Goal: Information Seeking & Learning: Compare options

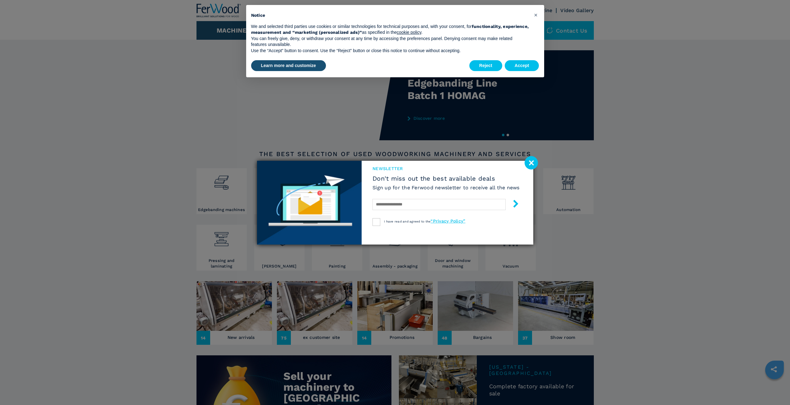
click at [533, 165] on image at bounding box center [531, 162] width 13 height 13
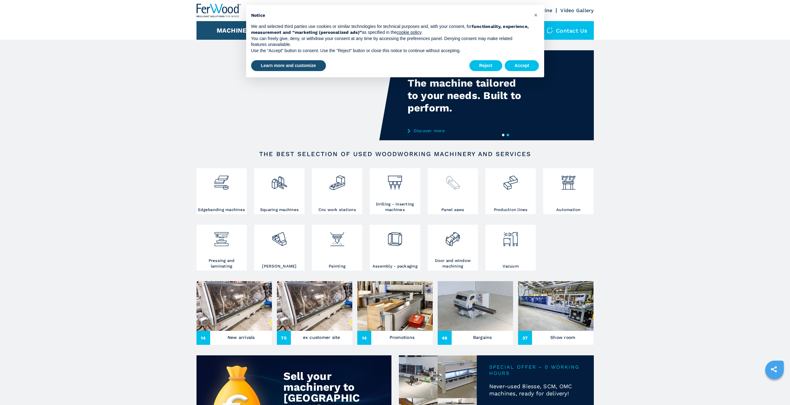
click at [452, 200] on div at bounding box center [452, 188] width 47 height 37
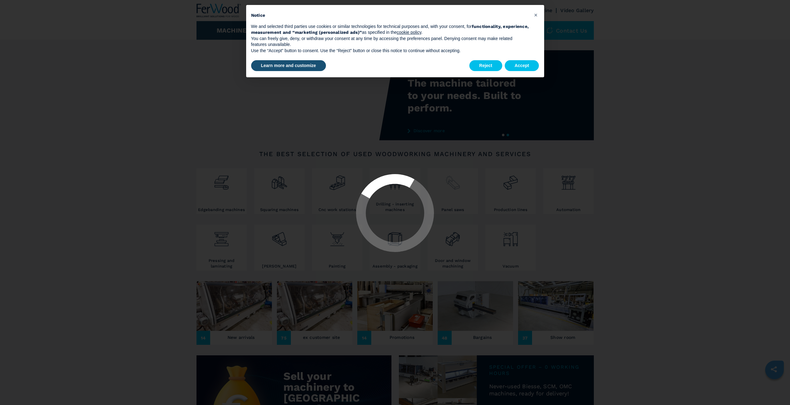
select select "**********"
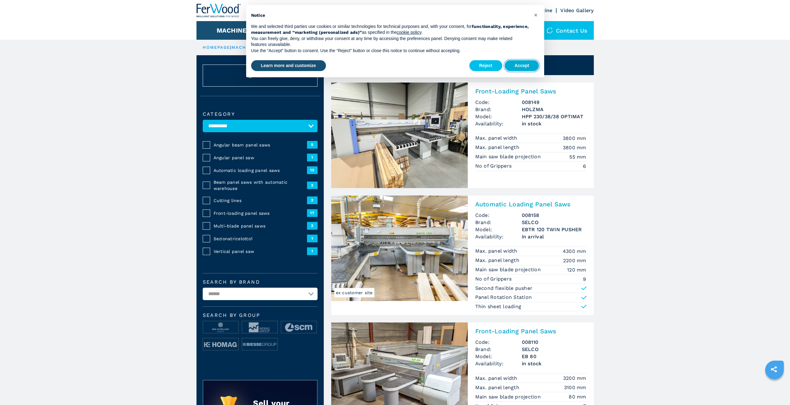
click at [525, 66] on button "Accept" at bounding box center [522, 65] width 34 height 11
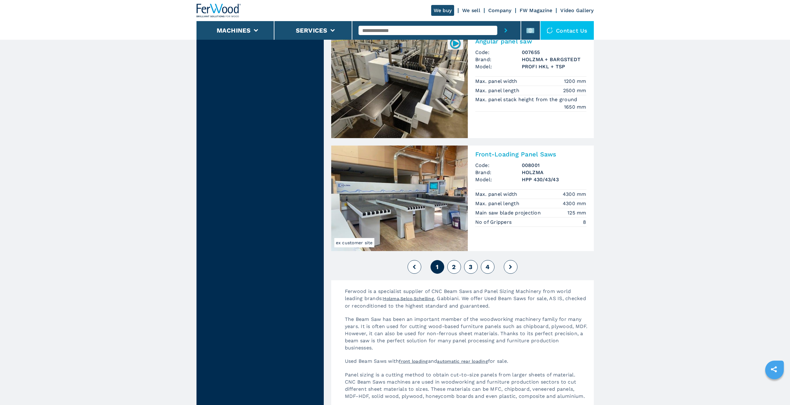
scroll to position [1304, 0]
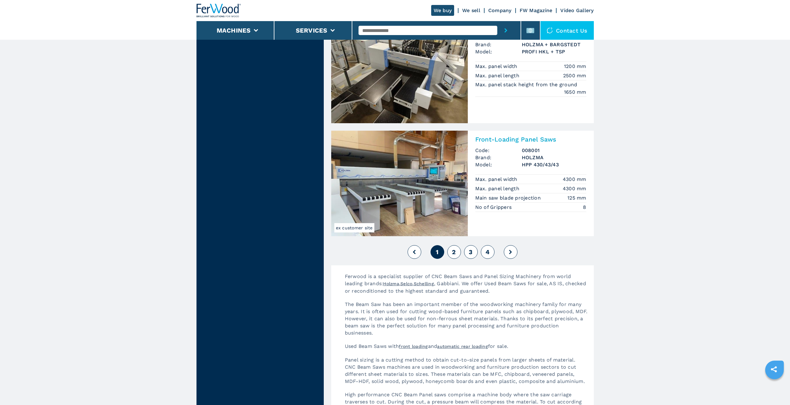
click at [458, 251] on button "2" at bounding box center [454, 252] width 14 height 14
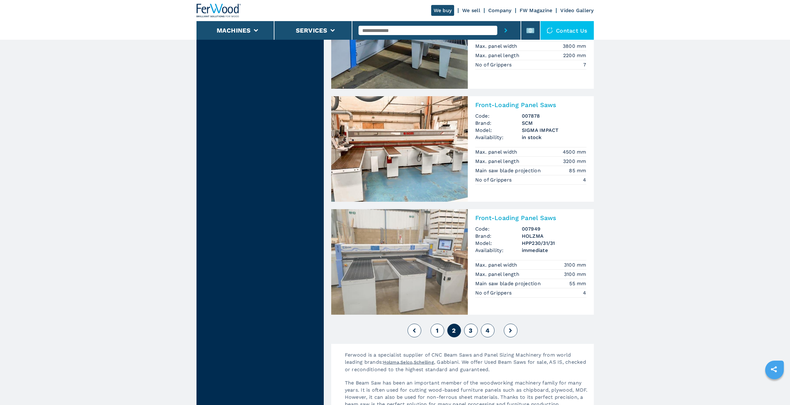
scroll to position [1273, 0]
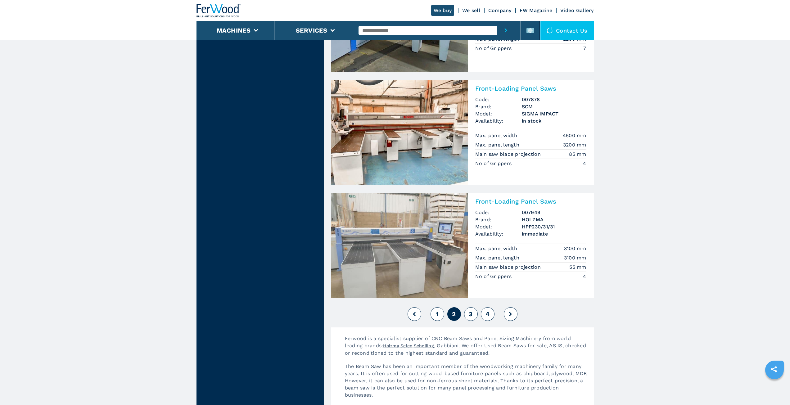
click at [470, 316] on span "3" at bounding box center [471, 314] width 4 height 7
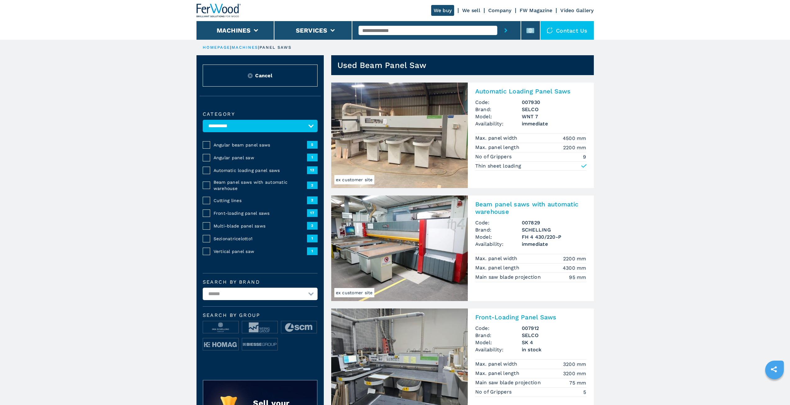
scroll to position [124, 0]
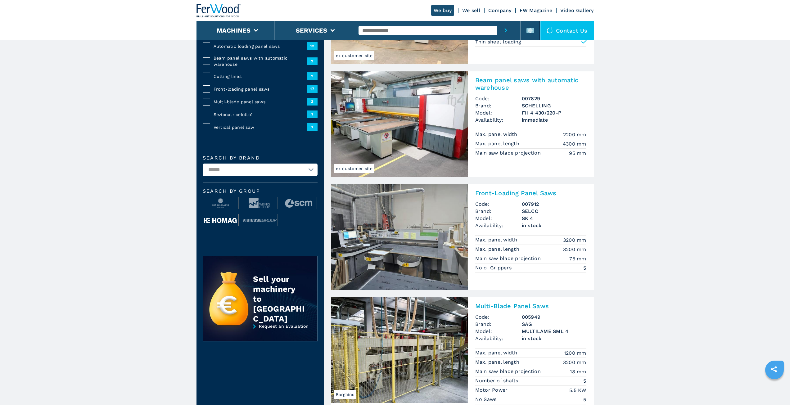
click at [223, 220] on img at bounding box center [220, 220] width 35 height 12
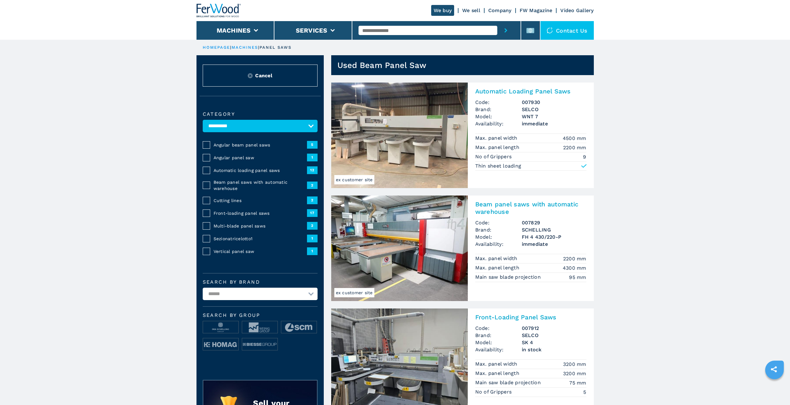
click at [261, 298] on select "**********" at bounding box center [260, 294] width 115 height 12
select select "*******"
click at [203, 288] on select "**********" at bounding box center [260, 294] width 115 height 12
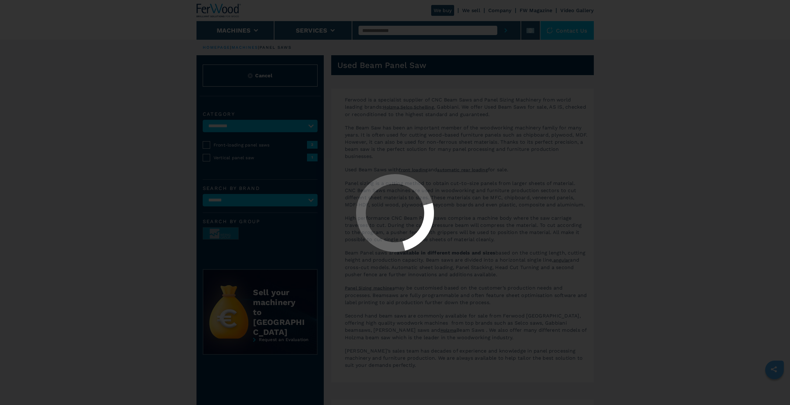
select select
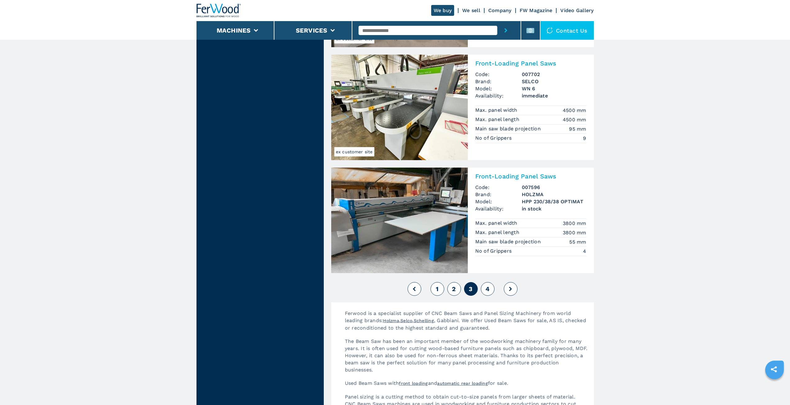
scroll to position [1273, 0]
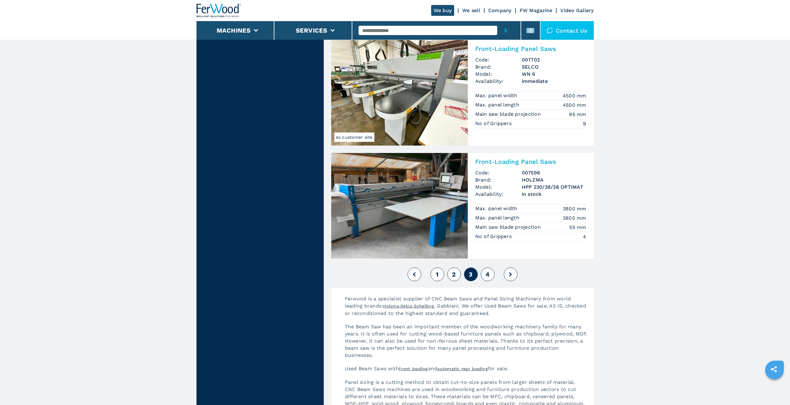
click at [489, 274] on span "4" at bounding box center [488, 274] width 4 height 7
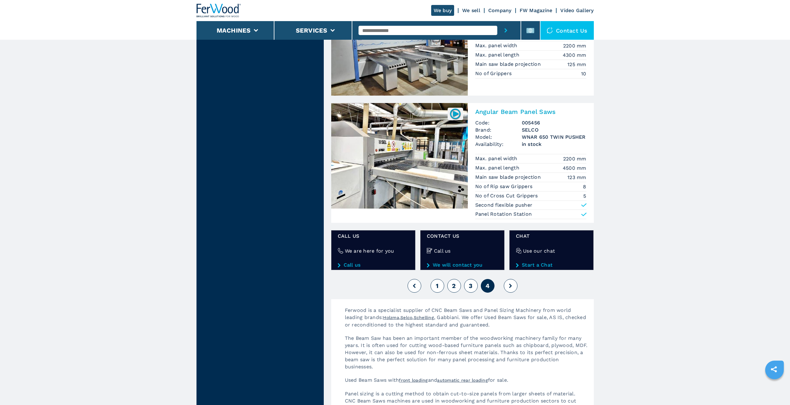
scroll to position [714, 0]
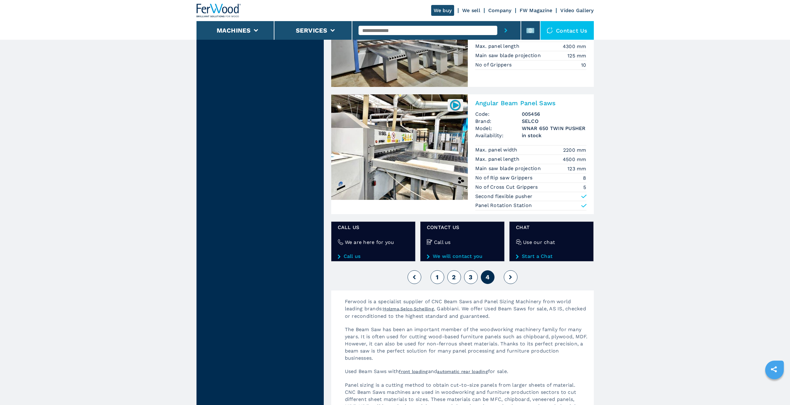
click at [434, 280] on button "1" at bounding box center [438, 277] width 14 height 14
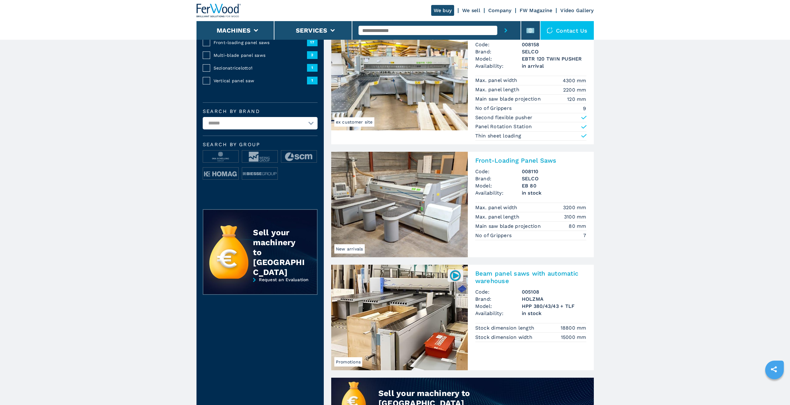
scroll to position [186, 0]
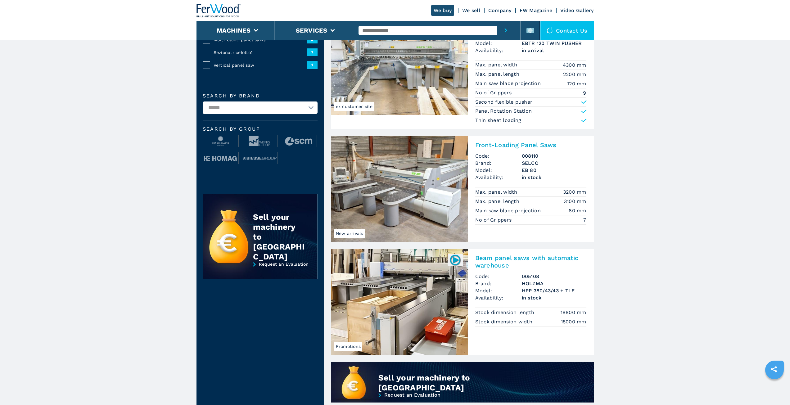
click at [420, 293] on img at bounding box center [399, 302] width 137 height 106
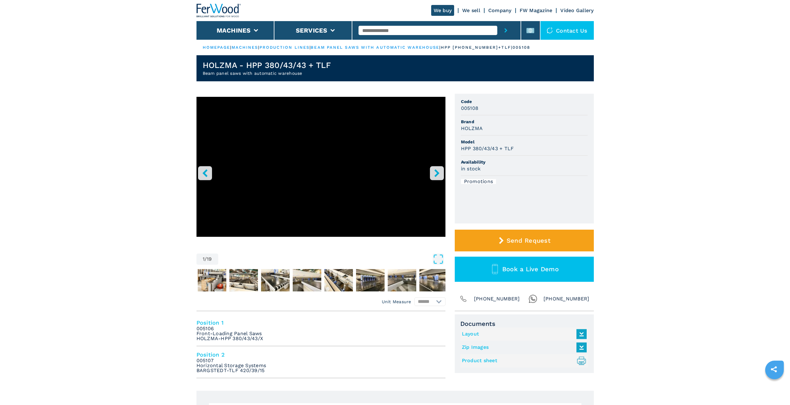
click at [438, 174] on icon "right-button" at bounding box center [436, 173] width 5 height 8
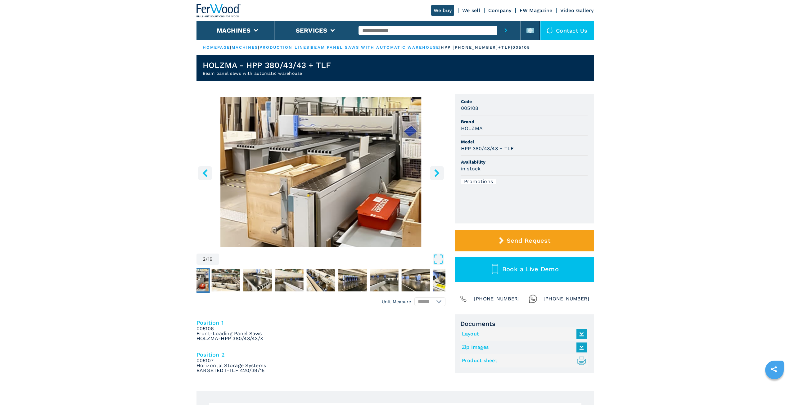
click at [440, 177] on icon "right-button" at bounding box center [437, 173] width 8 height 8
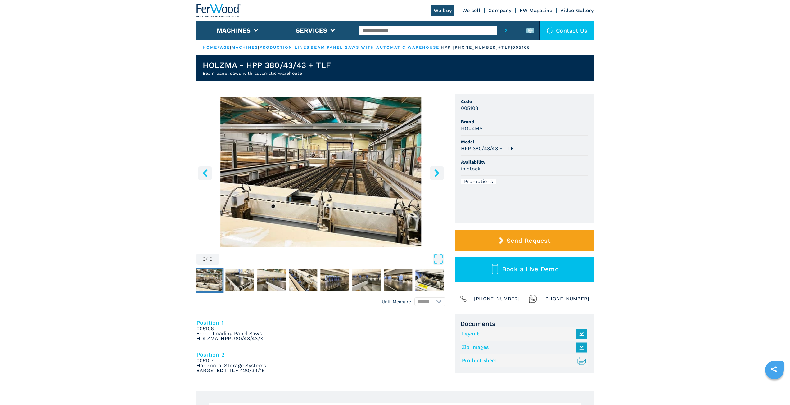
click at [440, 177] on icon "right-button" at bounding box center [437, 173] width 8 height 8
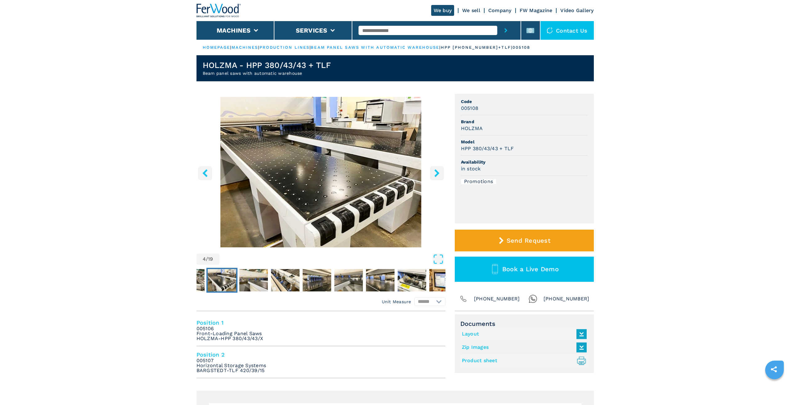
click at [440, 177] on icon "right-button" at bounding box center [437, 173] width 8 height 8
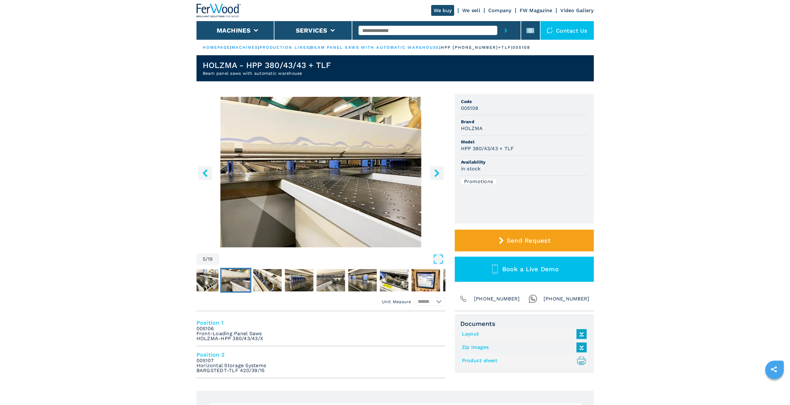
click at [440, 177] on icon "right-button" at bounding box center [437, 173] width 8 height 8
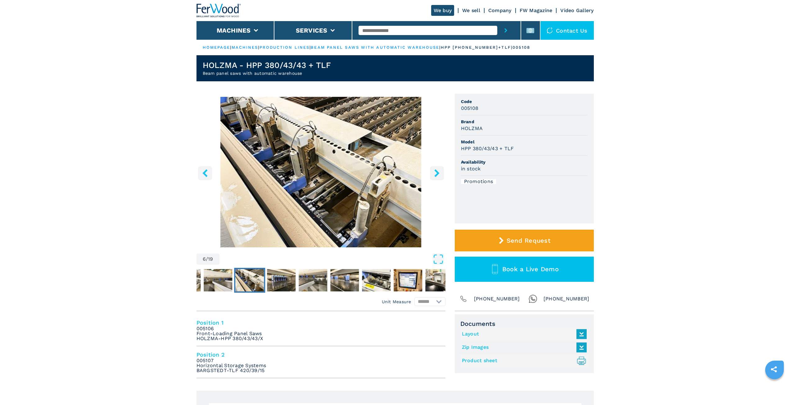
click at [440, 177] on icon "right-button" at bounding box center [437, 173] width 8 height 8
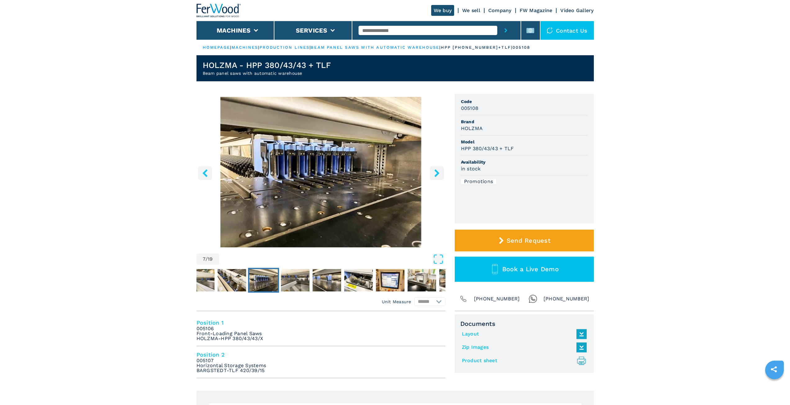
click at [440, 177] on icon "right-button" at bounding box center [437, 173] width 8 height 8
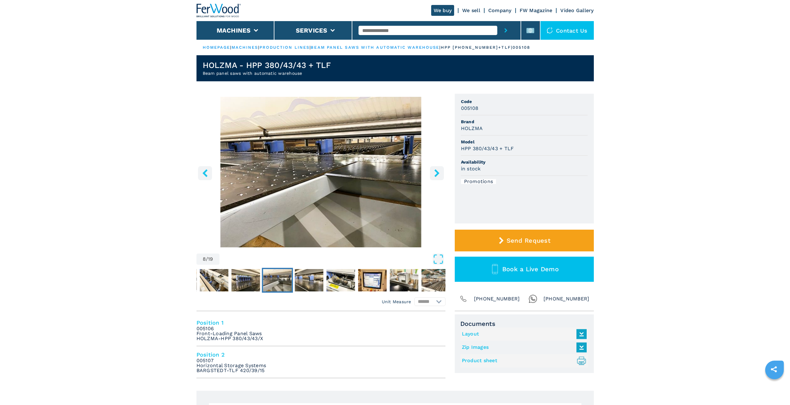
click at [440, 177] on icon "right-button" at bounding box center [437, 173] width 8 height 8
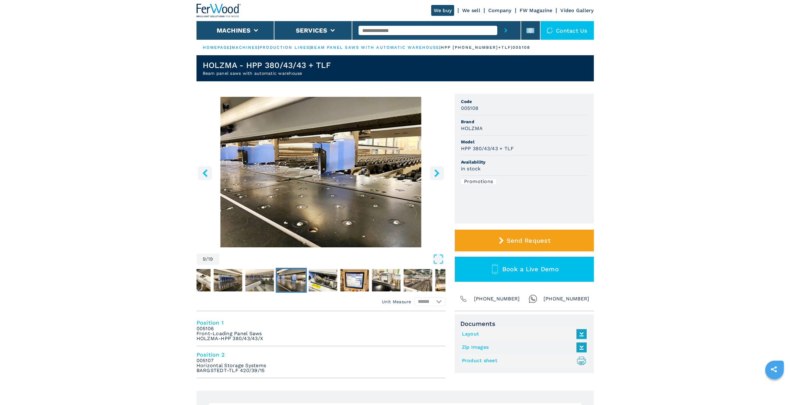
click at [440, 177] on icon "right-button" at bounding box center [437, 173] width 8 height 8
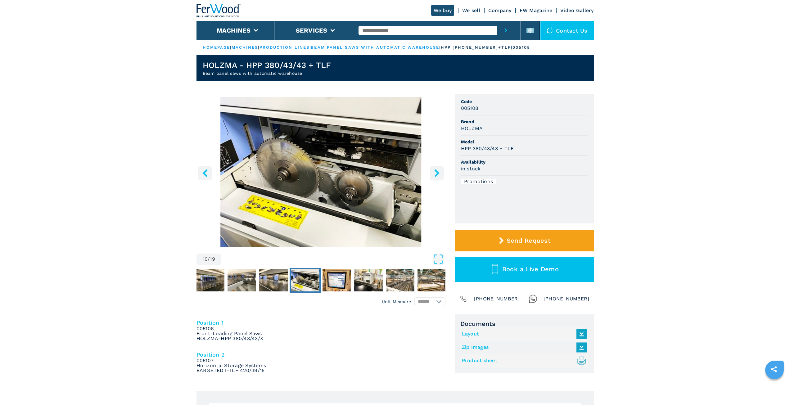
click at [440, 177] on icon "right-button" at bounding box center [437, 173] width 8 height 8
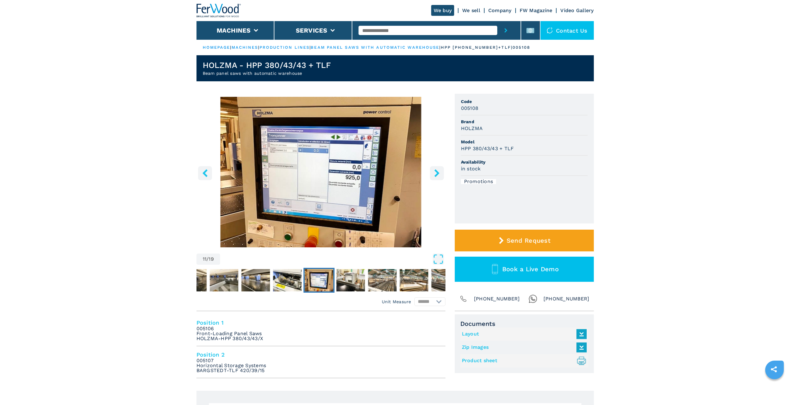
click at [440, 177] on icon "right-button" at bounding box center [437, 173] width 8 height 8
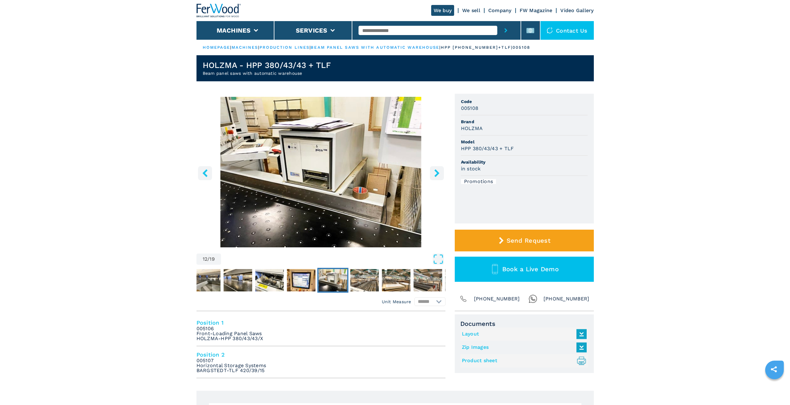
click at [440, 177] on icon "right-button" at bounding box center [437, 173] width 8 height 8
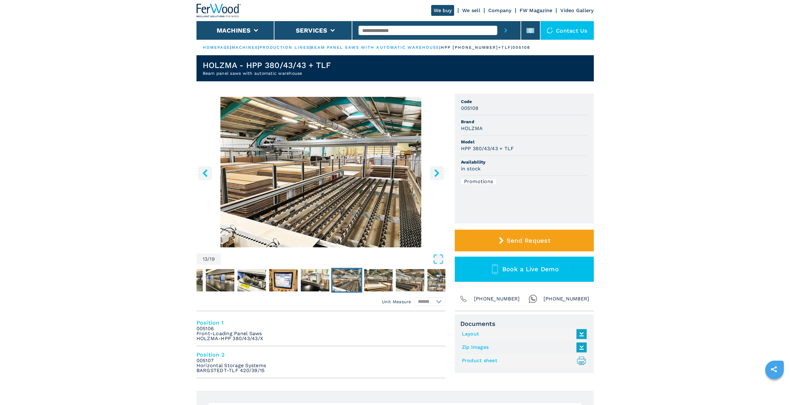
click at [440, 177] on icon "right-button" at bounding box center [437, 173] width 8 height 8
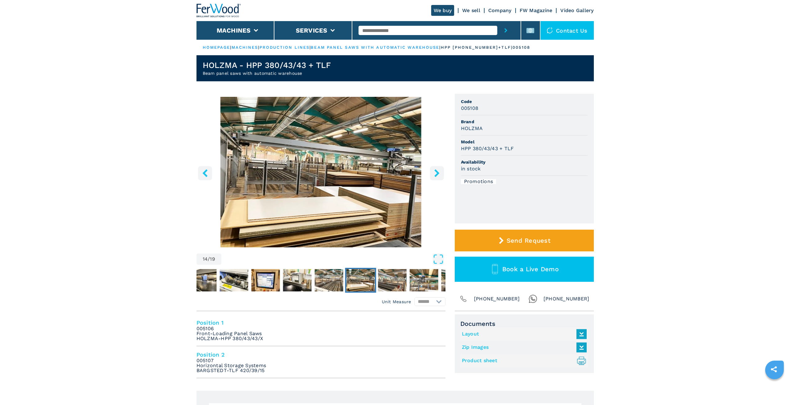
click at [440, 177] on icon "right-button" at bounding box center [437, 173] width 8 height 8
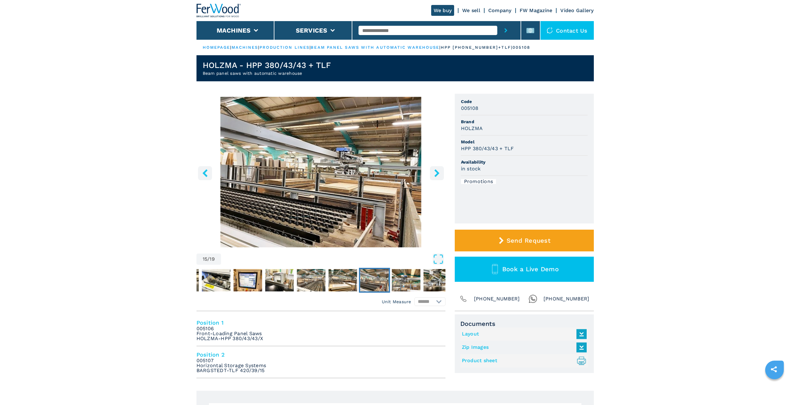
click at [440, 177] on icon "right-button" at bounding box center [437, 173] width 8 height 8
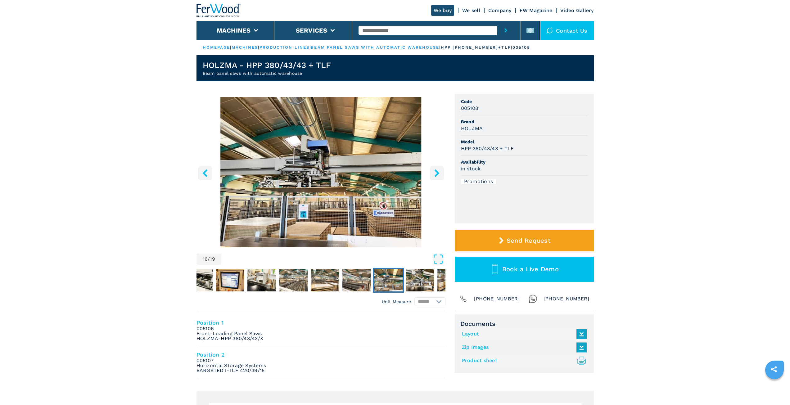
click at [440, 177] on icon "right-button" at bounding box center [437, 173] width 8 height 8
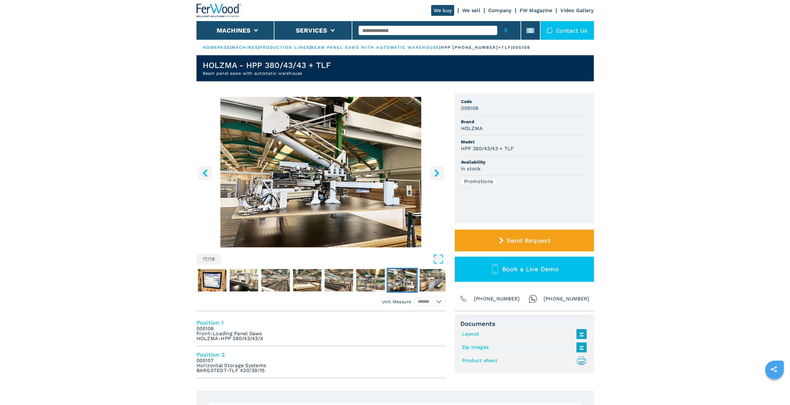
click at [201, 172] on button "left-button" at bounding box center [205, 173] width 14 height 14
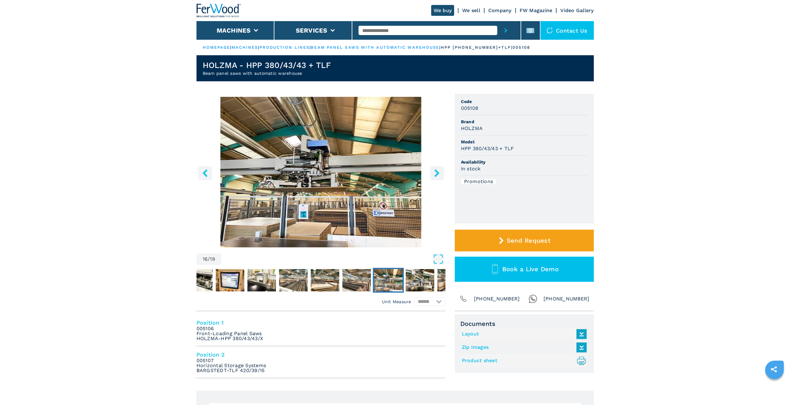
click at [201, 172] on button "left-button" at bounding box center [205, 173] width 14 height 14
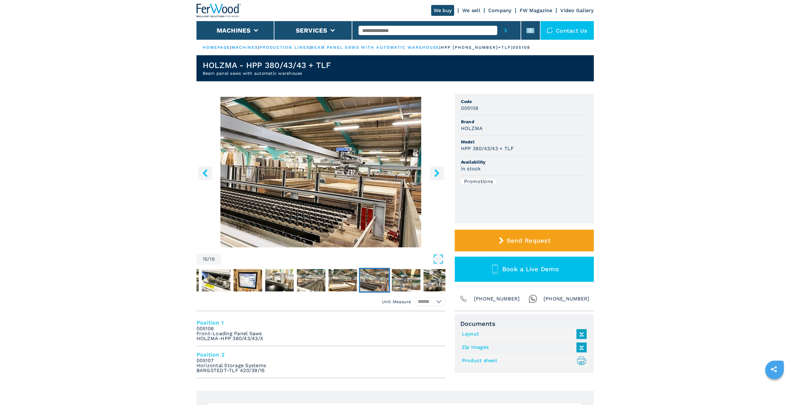
click at [201, 172] on button "left-button" at bounding box center [205, 173] width 14 height 14
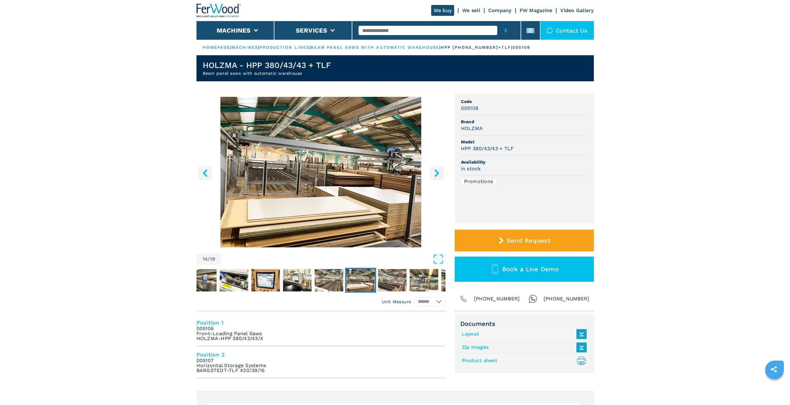
click at [201, 172] on button "left-button" at bounding box center [205, 173] width 14 height 14
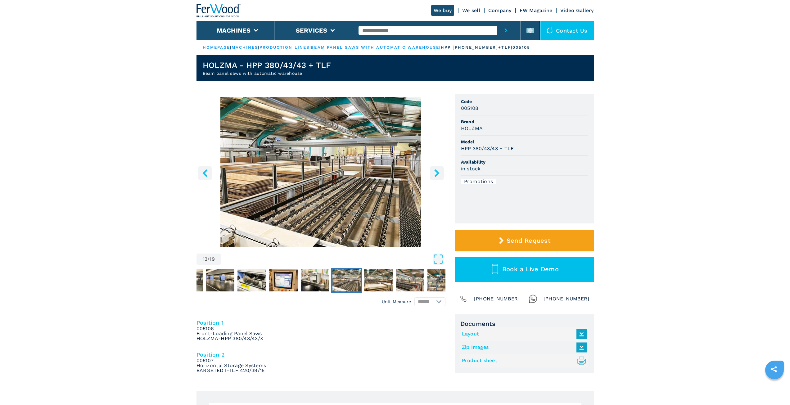
click at [201, 172] on button "left-button" at bounding box center [205, 173] width 14 height 14
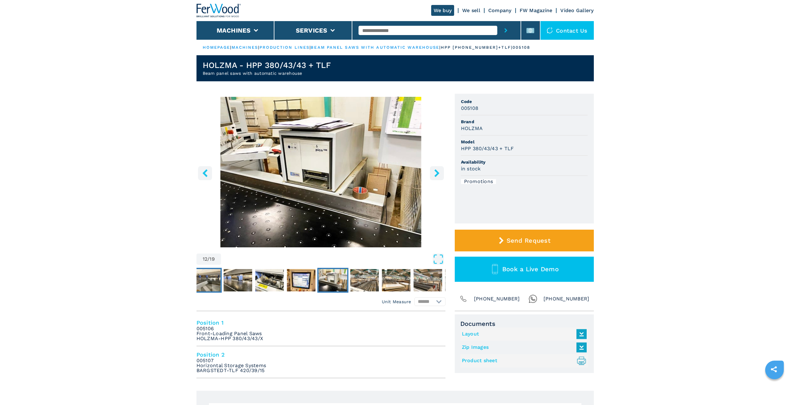
click at [207, 280] on img "Go to Slide 8" at bounding box center [206, 280] width 29 height 22
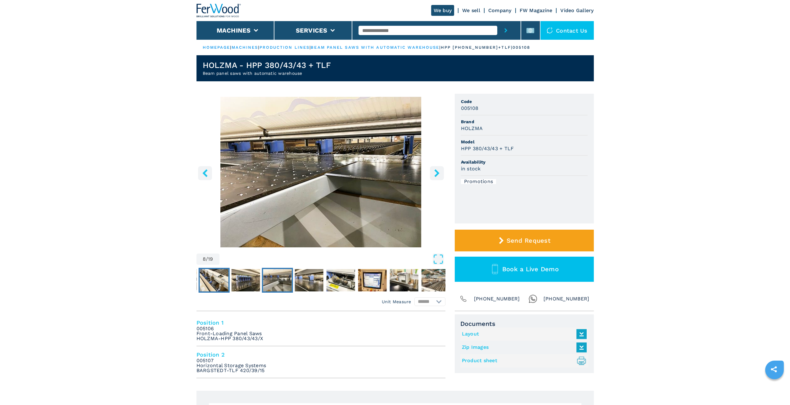
click at [216, 282] on img "Go to Slide 6" at bounding box center [214, 280] width 29 height 22
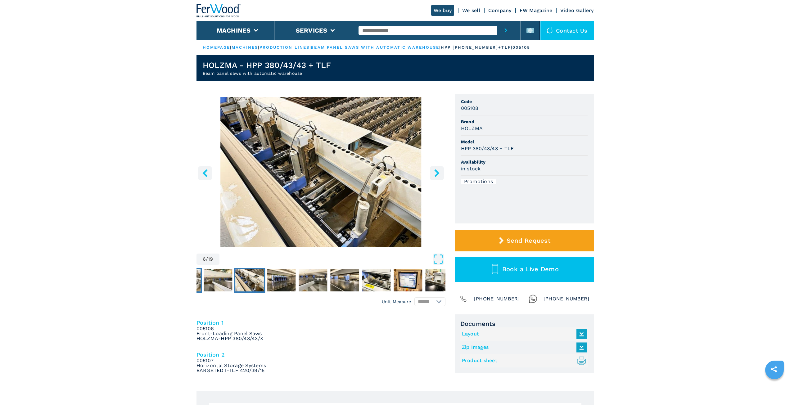
click at [199, 282] on img "Go to Slide 4" at bounding box center [186, 280] width 29 height 22
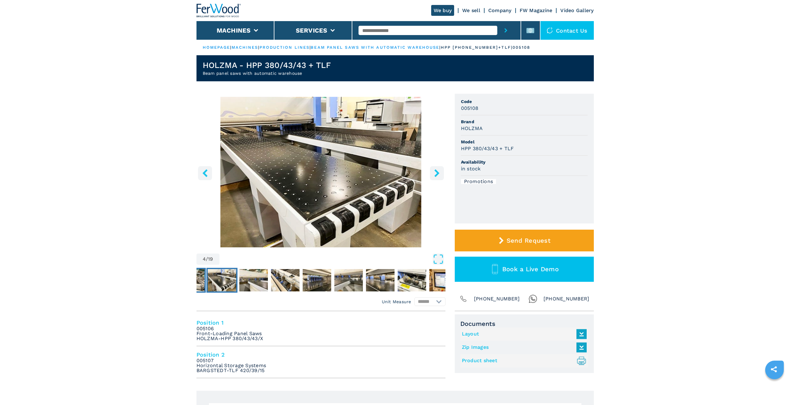
click at [199, 282] on img "Go to Slide 3" at bounding box center [190, 280] width 29 height 22
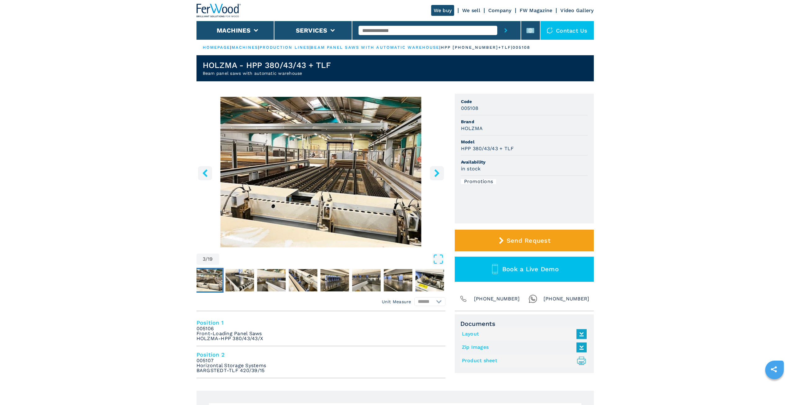
click at [212, 171] on img "Go to Slide 3" at bounding box center [321, 172] width 249 height 151
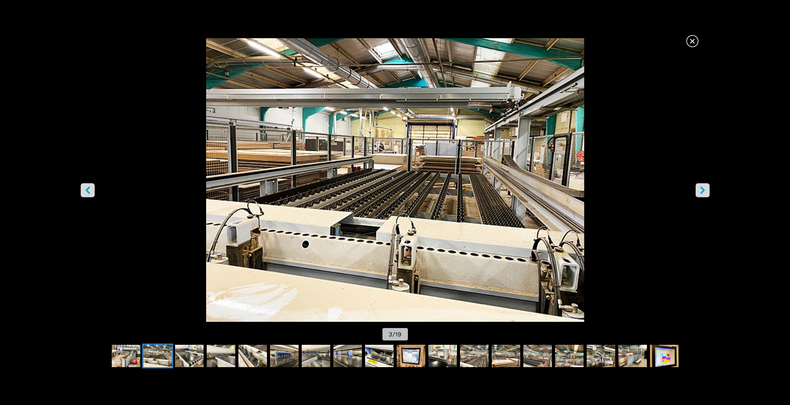
click at [88, 192] on icon "left-button" at bounding box center [87, 190] width 5 height 8
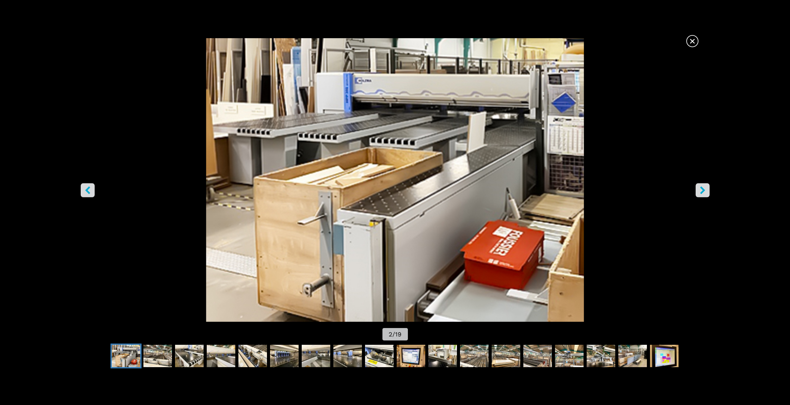
click at [88, 192] on icon "left-button" at bounding box center [87, 190] width 5 height 8
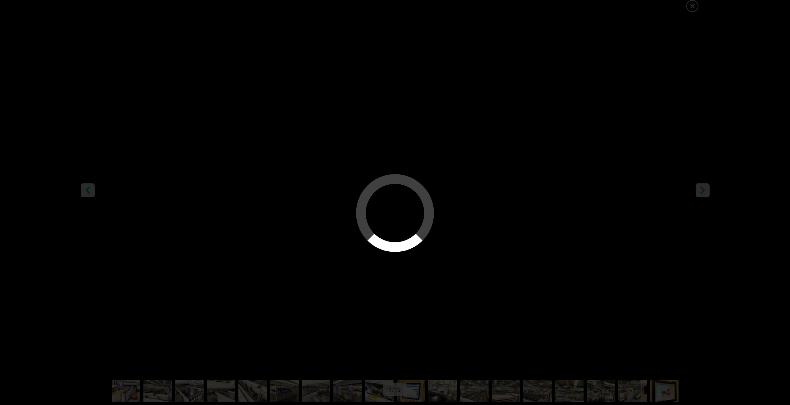
select select "**********"
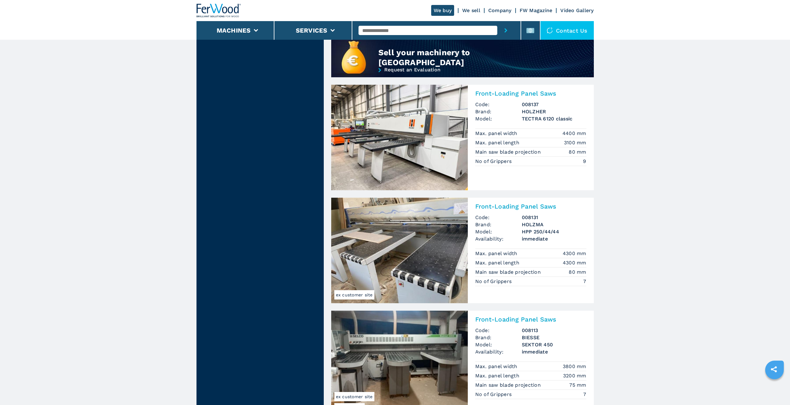
scroll to position [528, 0]
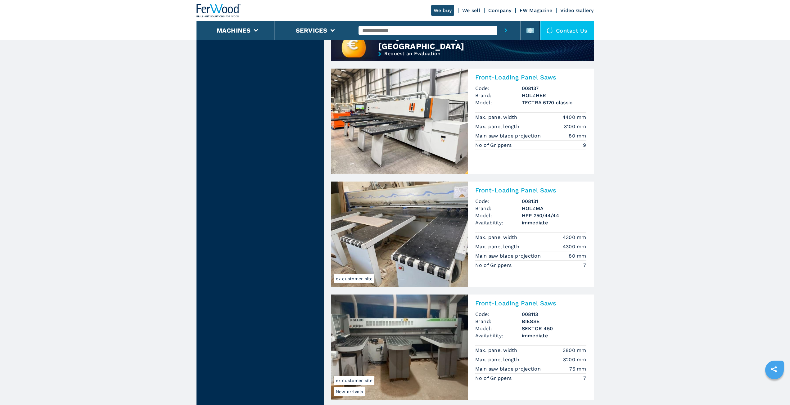
click at [404, 219] on img at bounding box center [399, 235] width 137 height 106
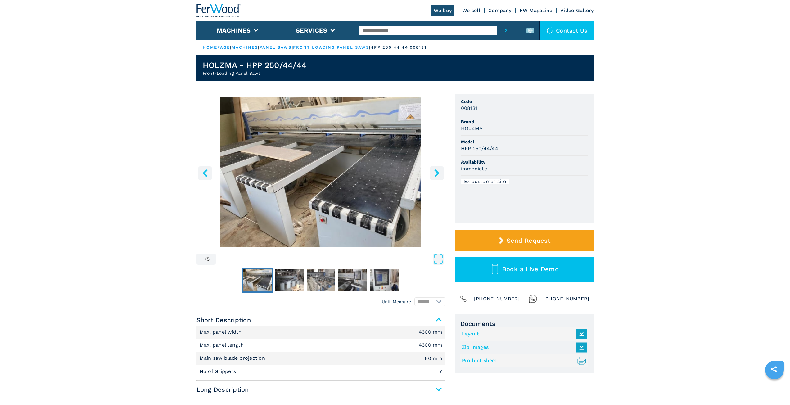
click at [434, 174] on icon "right-button" at bounding box center [437, 173] width 8 height 8
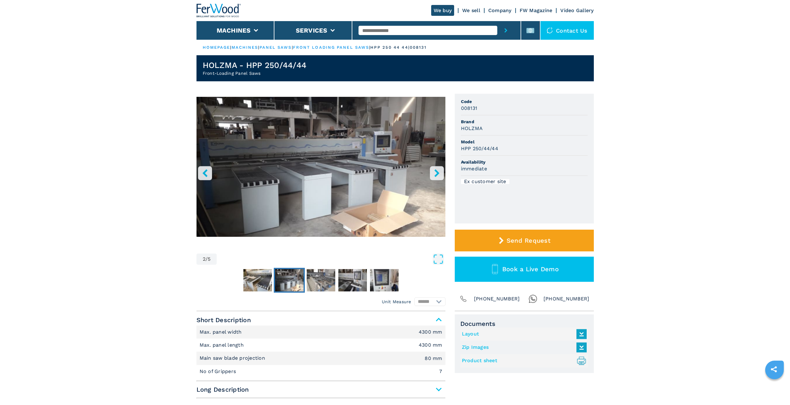
click at [434, 174] on icon "right-button" at bounding box center [437, 173] width 8 height 8
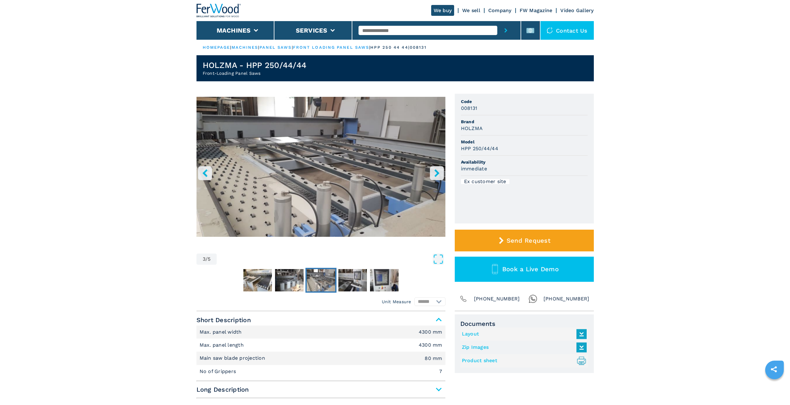
click at [434, 174] on icon "right-button" at bounding box center [437, 173] width 8 height 8
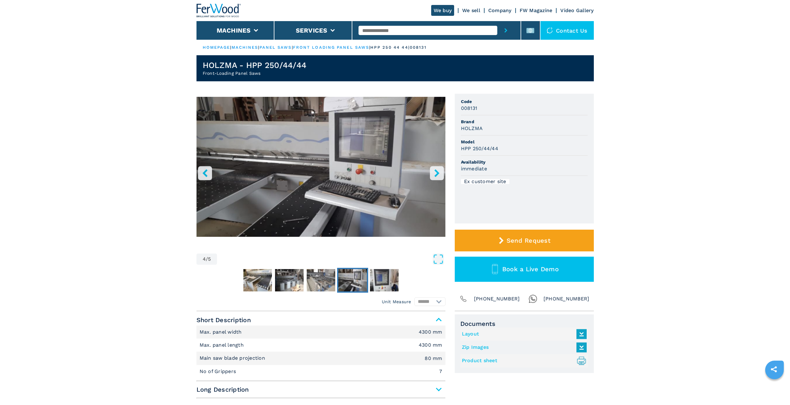
click at [438, 173] on icon "right-button" at bounding box center [436, 173] width 5 height 8
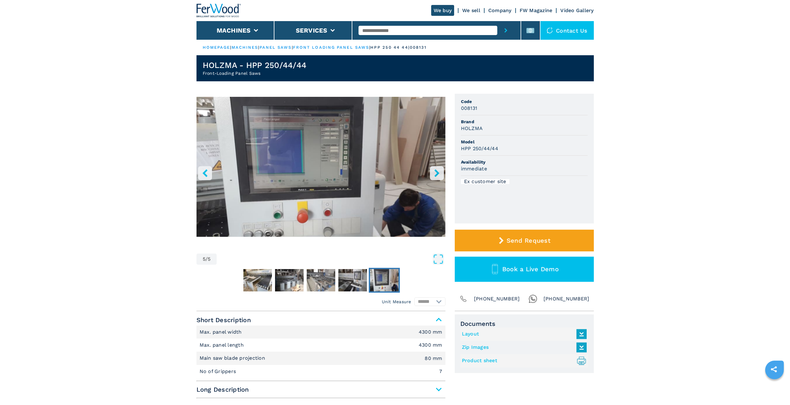
click at [438, 173] on icon "right-button" at bounding box center [436, 173] width 5 height 8
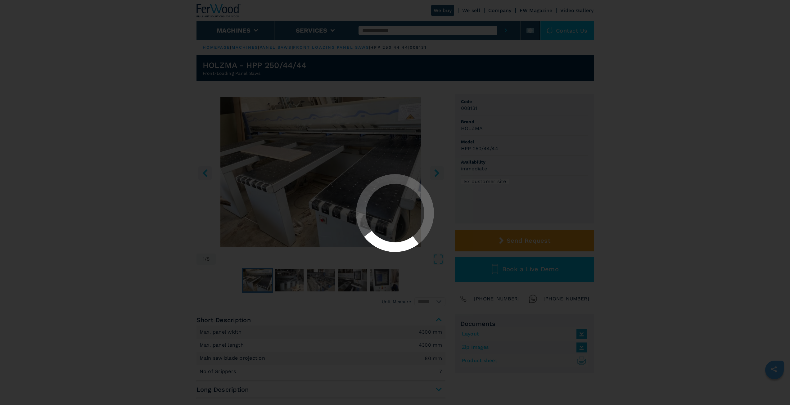
select select "**********"
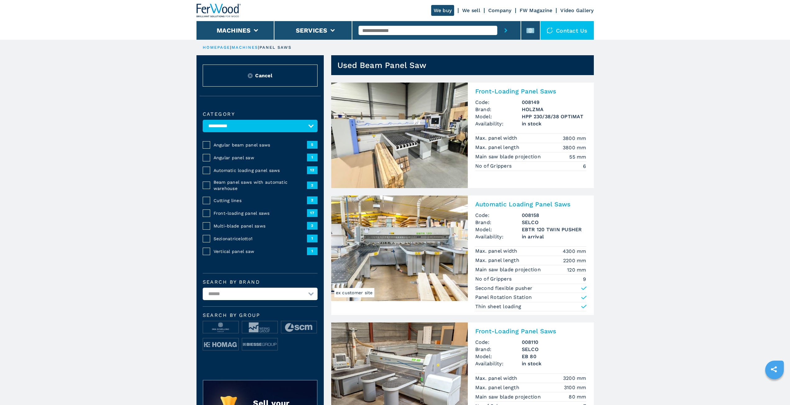
click at [493, 91] on h2 "Front-Loading Panel Saws" at bounding box center [530, 91] width 111 height 7
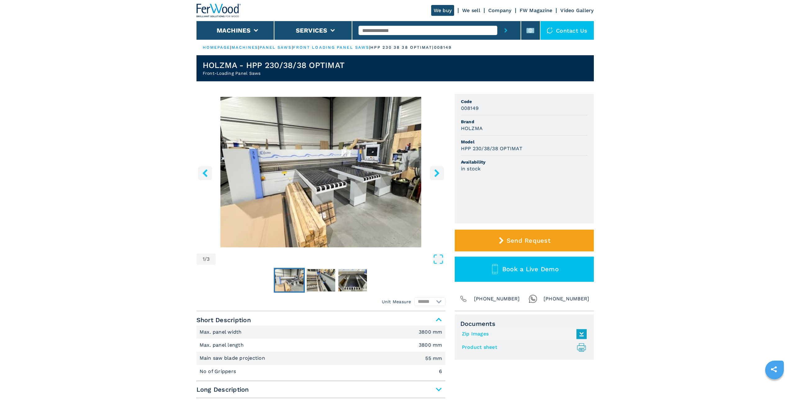
click at [438, 172] on icon "right-button" at bounding box center [437, 173] width 8 height 8
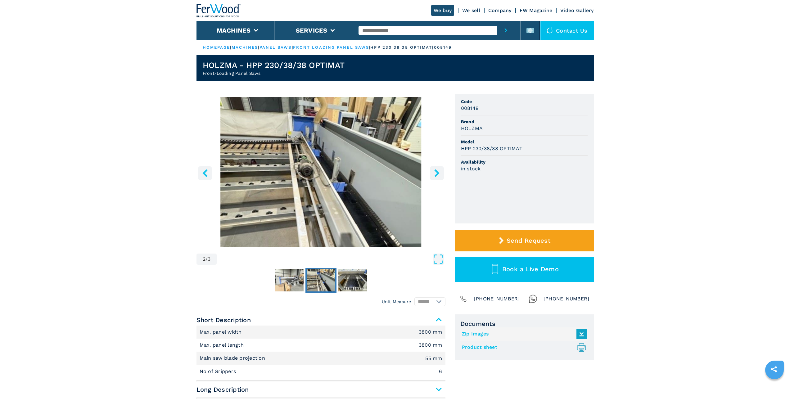
click at [438, 172] on icon "right-button" at bounding box center [437, 173] width 8 height 8
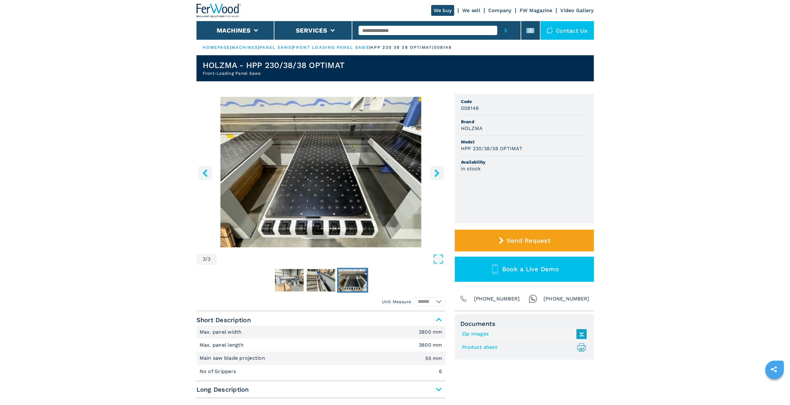
click at [438, 172] on icon "right-button" at bounding box center [437, 173] width 8 height 8
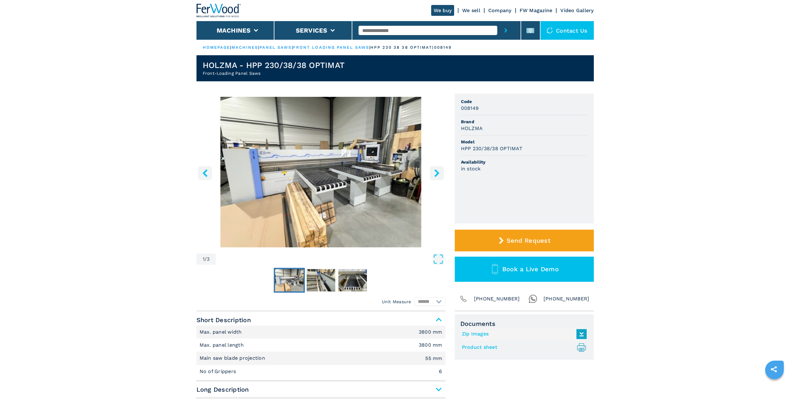
click at [438, 172] on icon "right-button" at bounding box center [436, 173] width 5 height 8
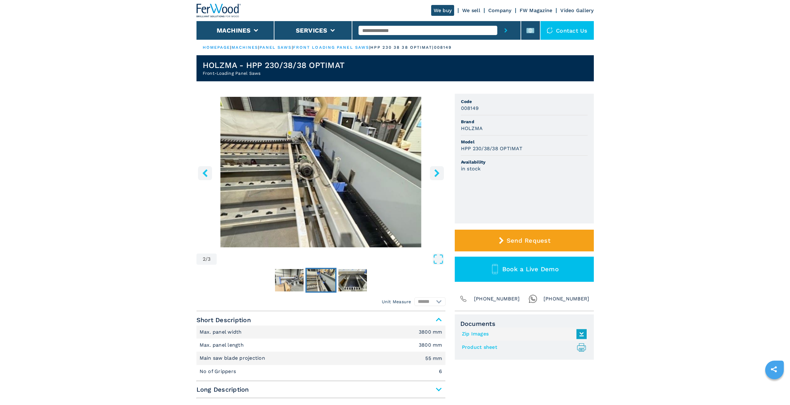
click at [437, 172] on icon "right-button" at bounding box center [436, 173] width 5 height 8
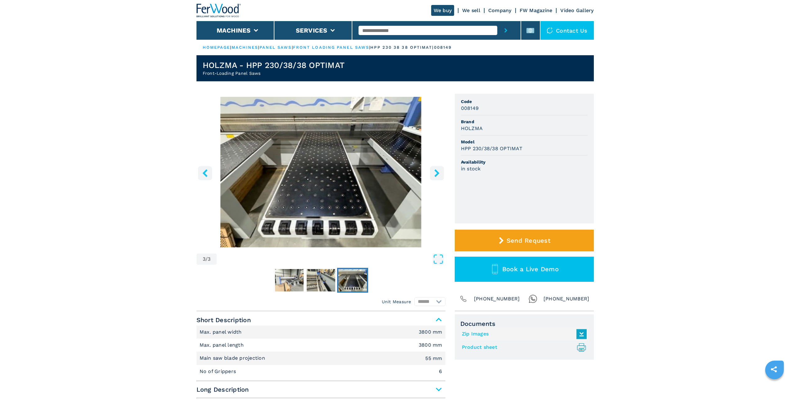
click at [437, 172] on icon "right-button" at bounding box center [436, 173] width 5 height 8
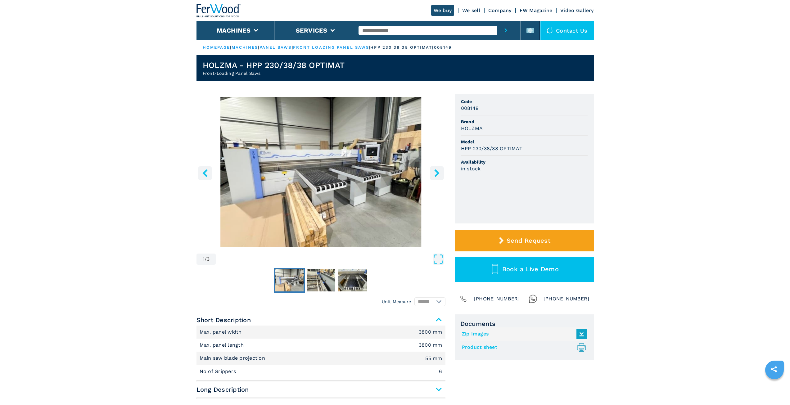
click at [437, 172] on icon "right-button" at bounding box center [436, 173] width 5 height 8
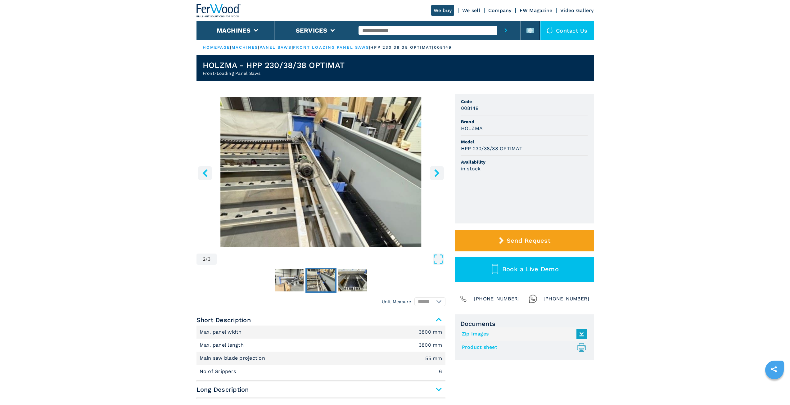
click at [437, 172] on icon "right-button" at bounding box center [436, 173] width 5 height 8
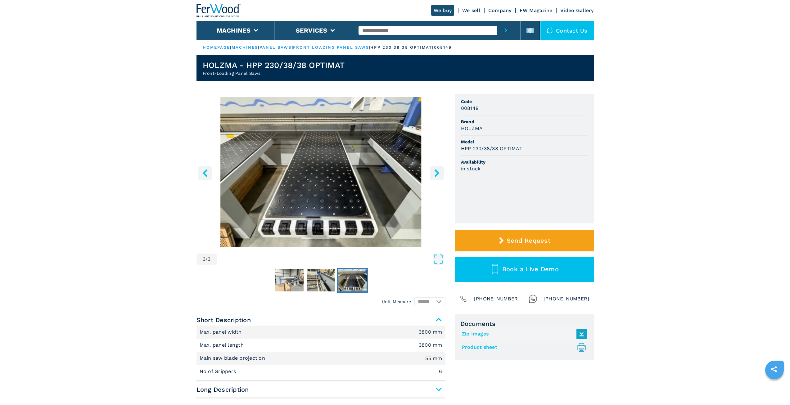
click at [437, 172] on icon "right-button" at bounding box center [436, 173] width 5 height 8
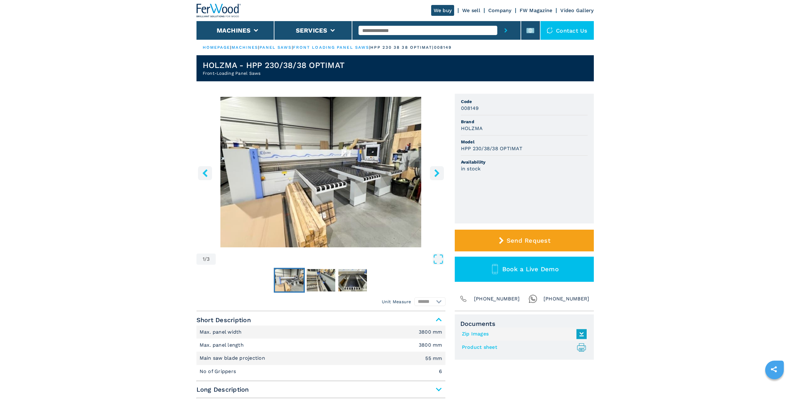
click at [436, 175] on icon "right-button" at bounding box center [436, 173] width 5 height 8
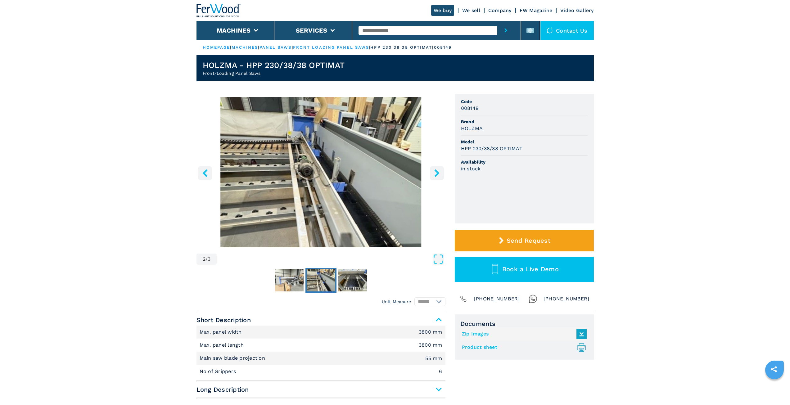
click at [436, 175] on icon "right-button" at bounding box center [436, 173] width 5 height 8
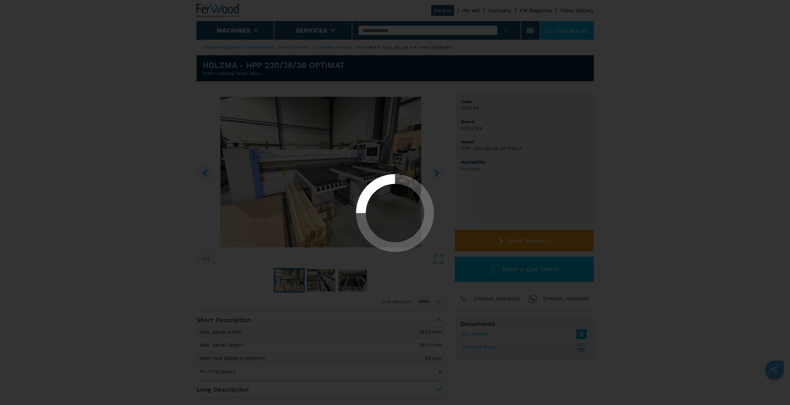
select select "**********"
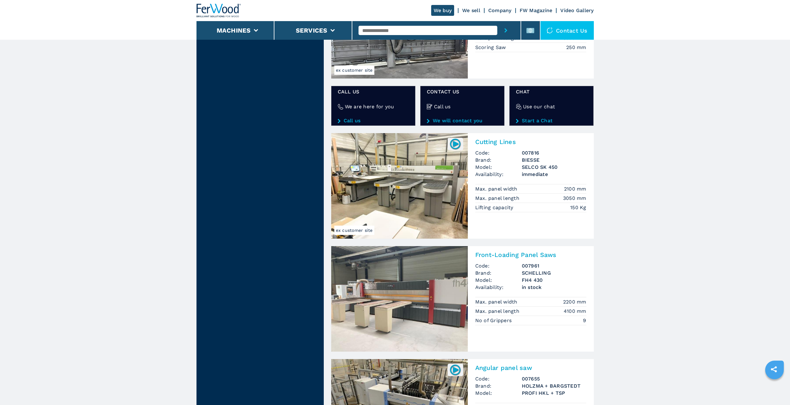
scroll to position [1087, 0]
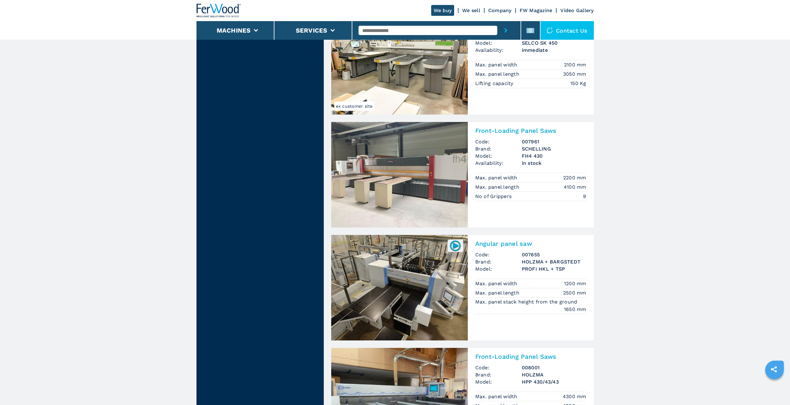
click at [514, 244] on h2 "Angular panel saw" at bounding box center [530, 243] width 111 height 7
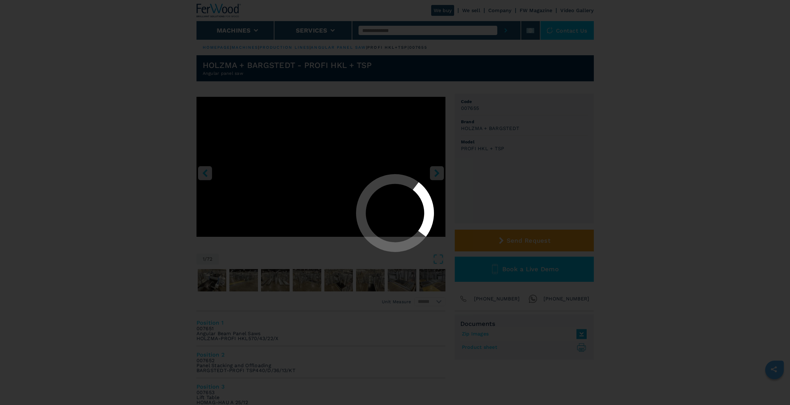
select select "**********"
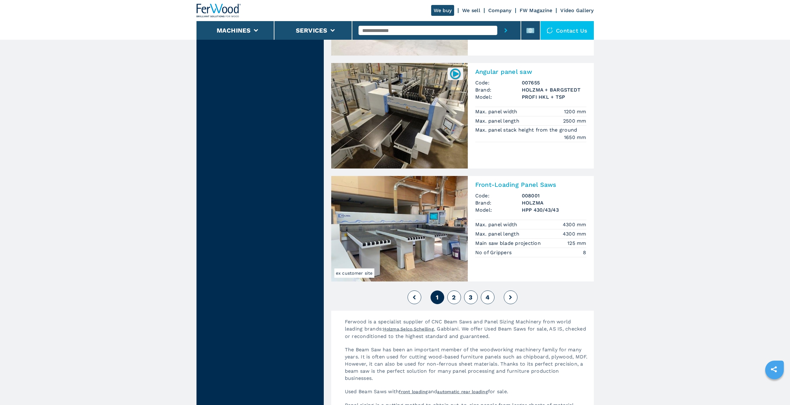
scroll to position [1304, 0]
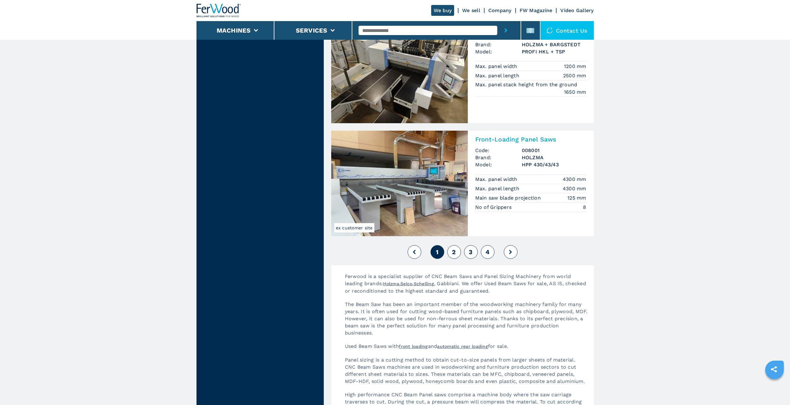
click at [427, 187] on img at bounding box center [399, 184] width 137 height 106
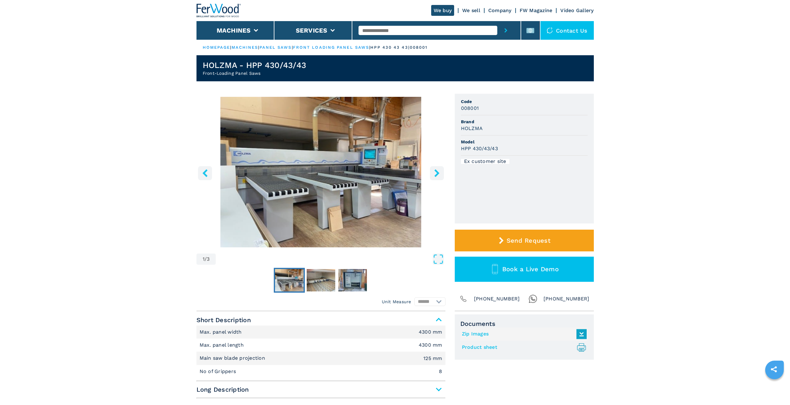
click at [430, 177] on button "right-button" at bounding box center [437, 173] width 14 height 14
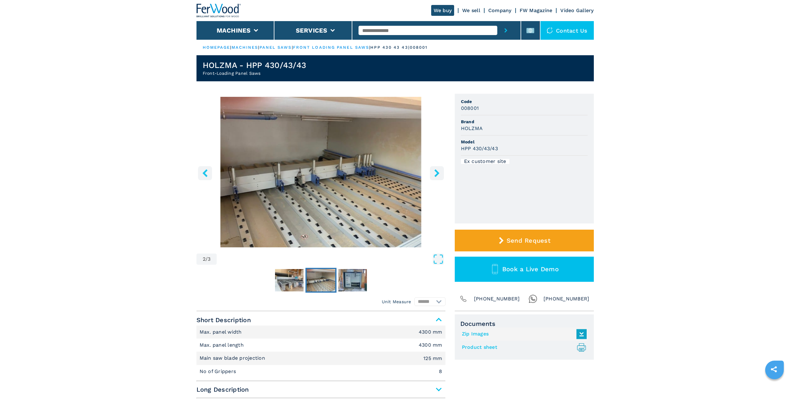
click at [439, 174] on icon "right-button" at bounding box center [436, 173] width 5 height 8
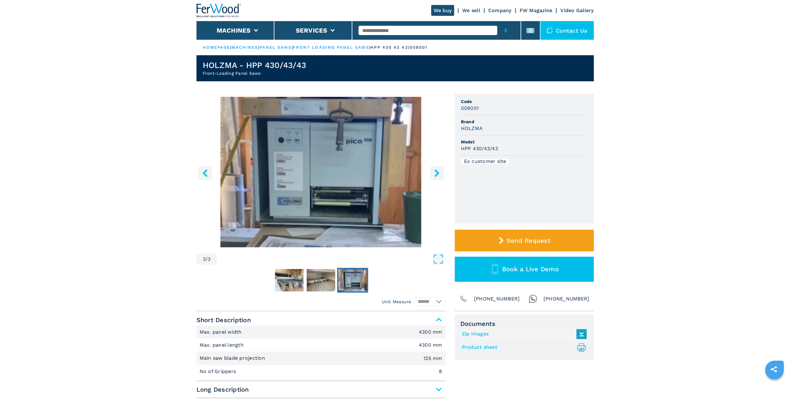
drag, startPoint x: 355, startPoint y: 216, endPoint x: 350, endPoint y: 195, distance: 21.1
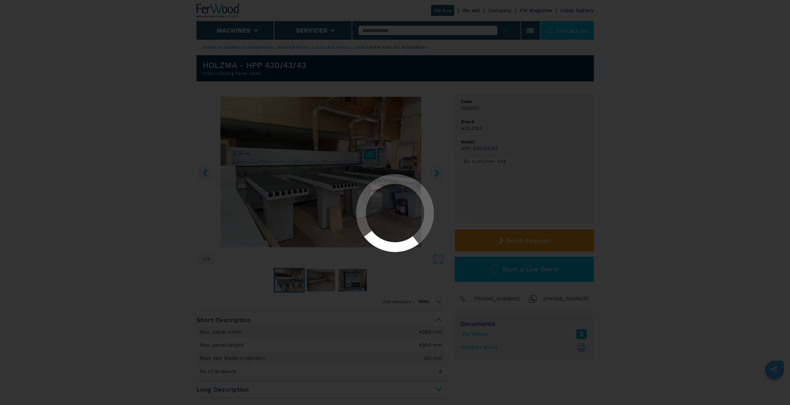
select select "**********"
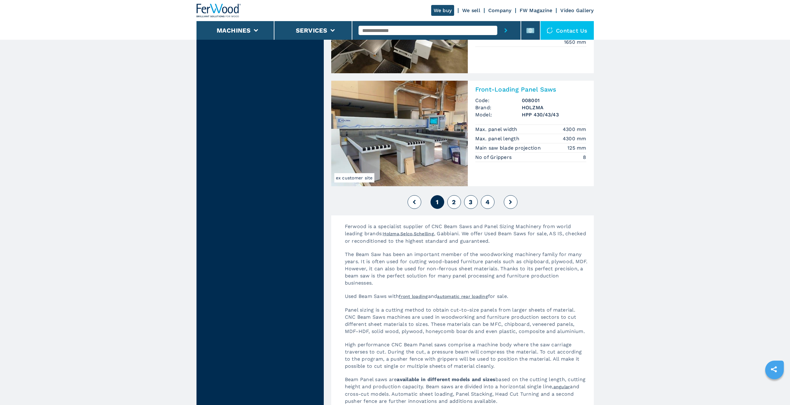
scroll to position [1429, 0]
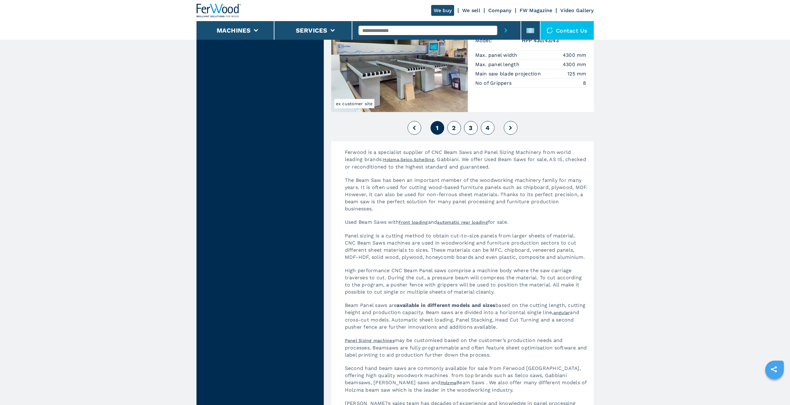
click at [456, 131] on span "2" at bounding box center [454, 127] width 4 height 7
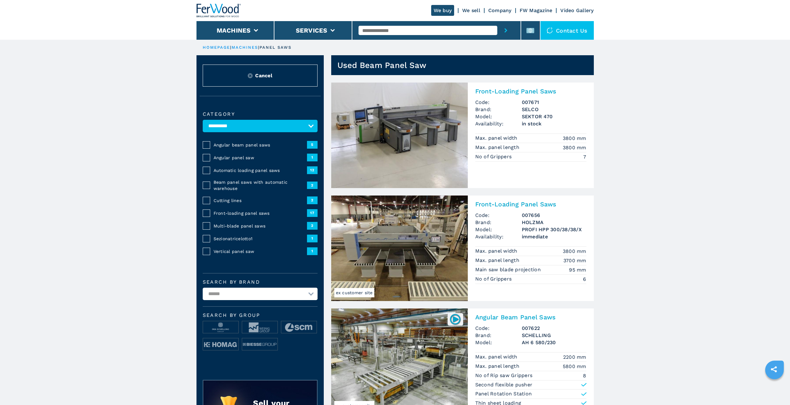
click at [492, 205] on h2 "Front-Loading Panel Saws" at bounding box center [530, 204] width 111 height 7
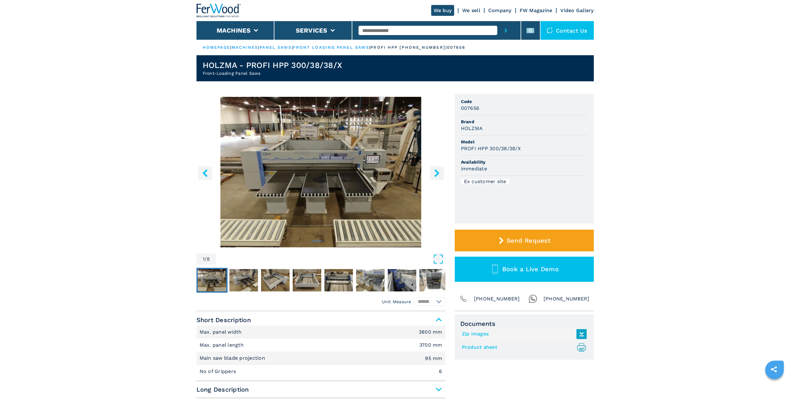
click at [434, 172] on icon "right-button" at bounding box center [437, 173] width 8 height 8
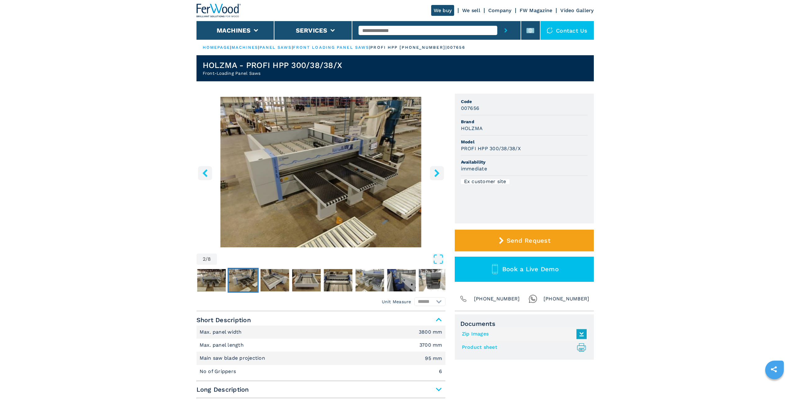
click at [439, 171] on icon "right-button" at bounding box center [437, 173] width 8 height 8
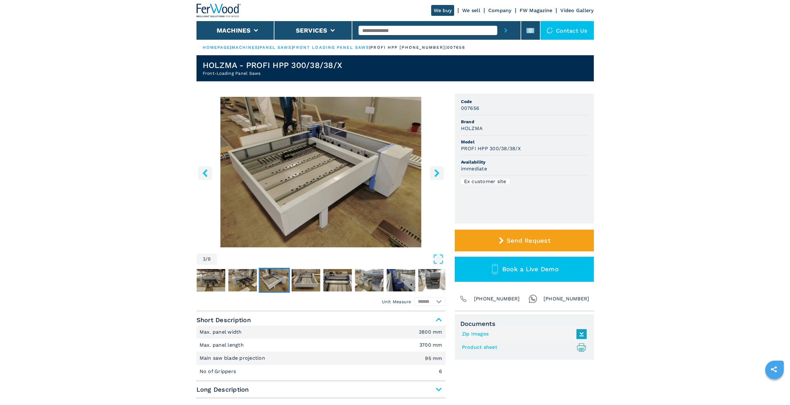
click at [439, 171] on icon "right-button" at bounding box center [437, 173] width 8 height 8
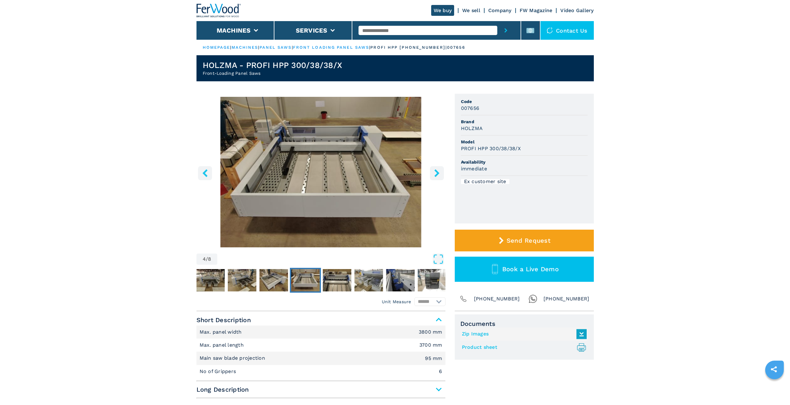
click at [439, 171] on icon "right-button" at bounding box center [437, 173] width 8 height 8
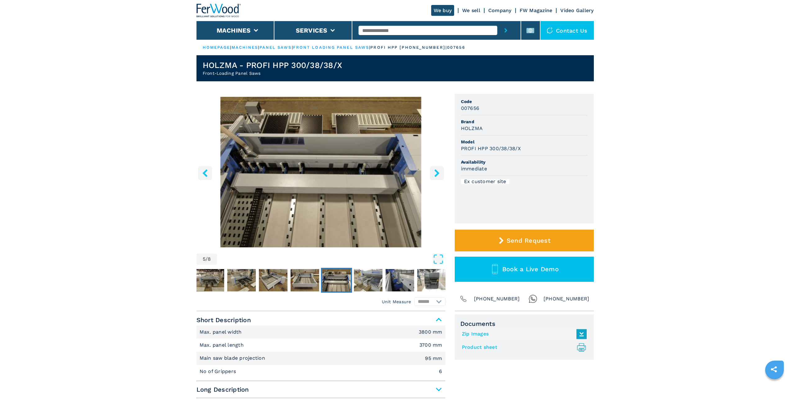
click at [438, 172] on icon "right-button" at bounding box center [436, 173] width 5 height 8
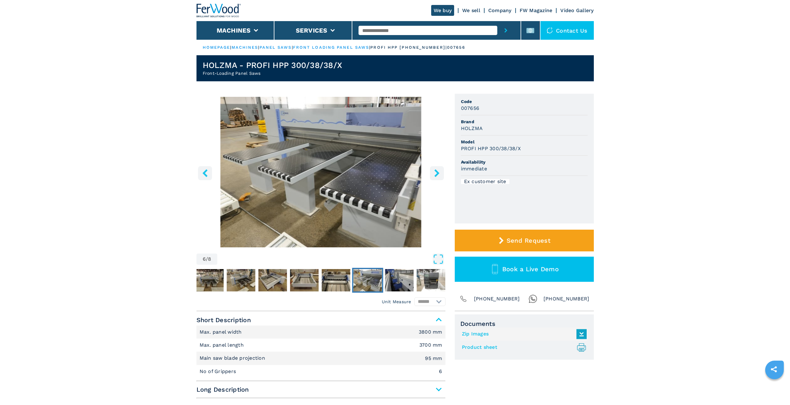
click at [436, 172] on icon "right-button" at bounding box center [436, 173] width 5 height 8
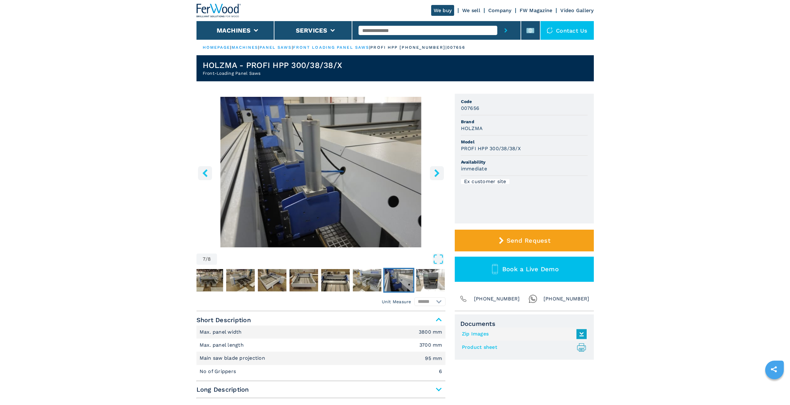
click at [437, 171] on icon "right-button" at bounding box center [436, 173] width 5 height 8
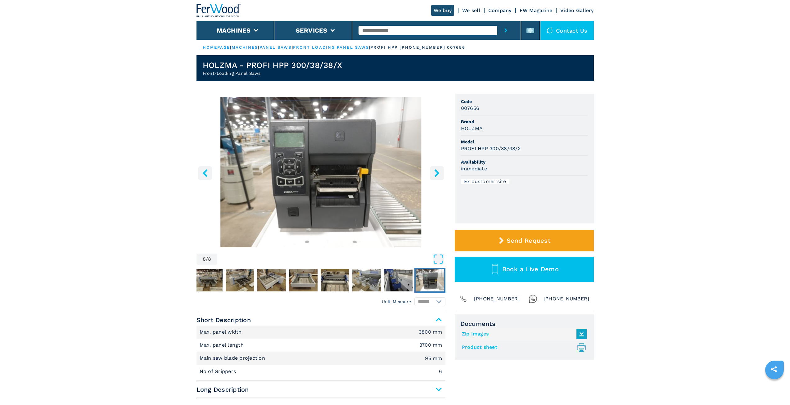
click at [438, 173] on icon "right-button" at bounding box center [436, 173] width 5 height 8
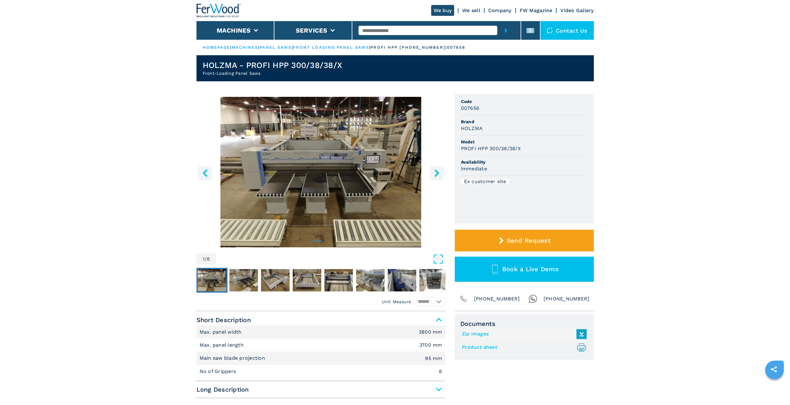
click at [438, 174] on icon "right-button" at bounding box center [436, 173] width 5 height 8
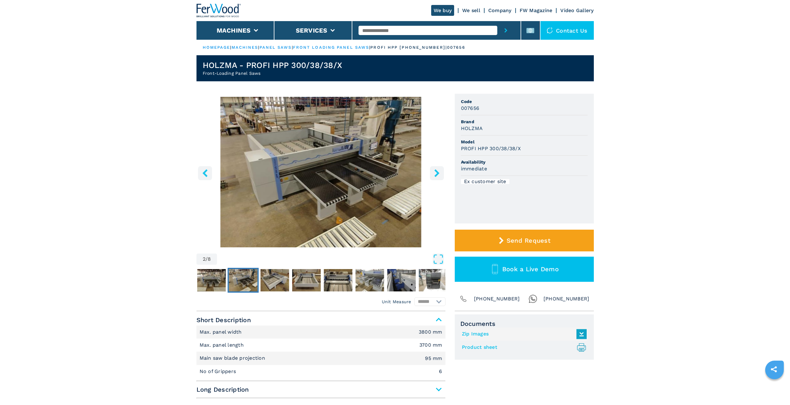
click at [438, 174] on icon "right-button" at bounding box center [436, 173] width 5 height 8
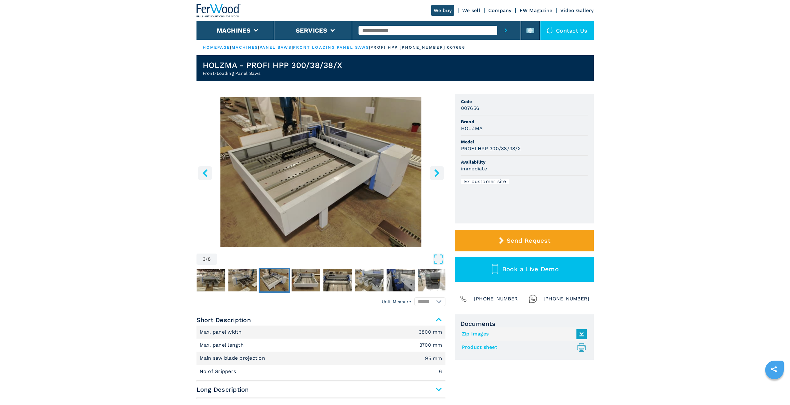
click at [438, 174] on icon "right-button" at bounding box center [436, 173] width 5 height 8
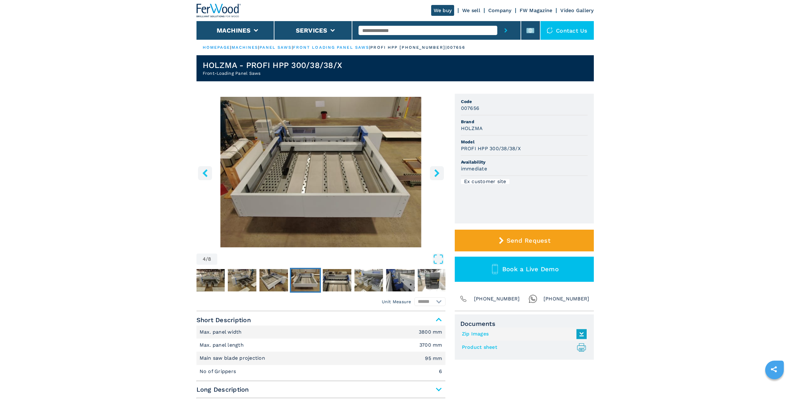
click at [438, 174] on icon "right-button" at bounding box center [436, 173] width 5 height 8
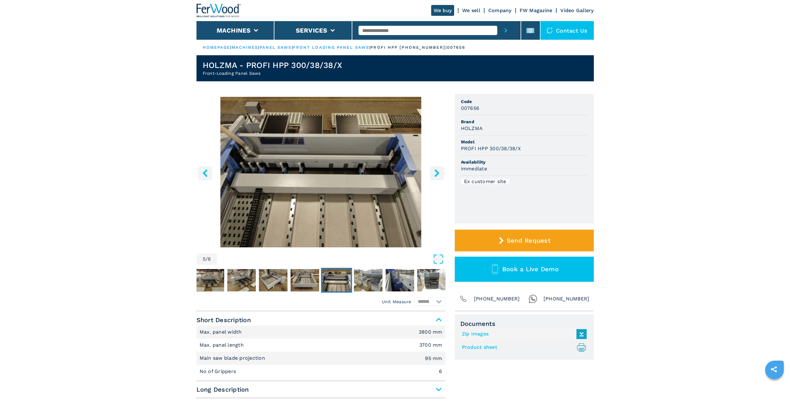
click at [438, 174] on icon "right-button" at bounding box center [436, 173] width 5 height 8
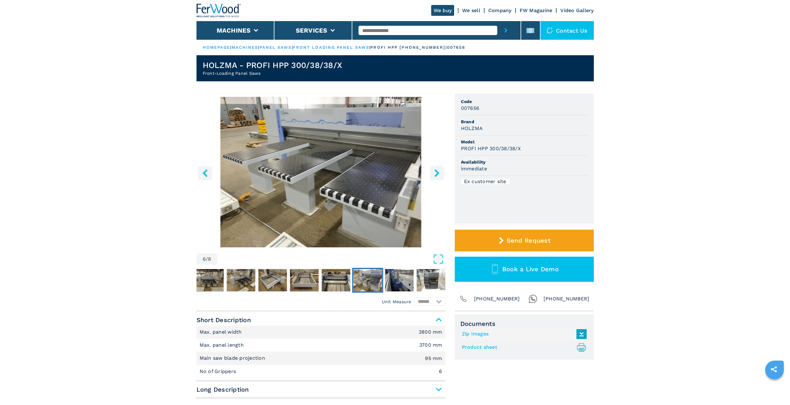
click at [438, 174] on icon "right-button" at bounding box center [436, 173] width 5 height 8
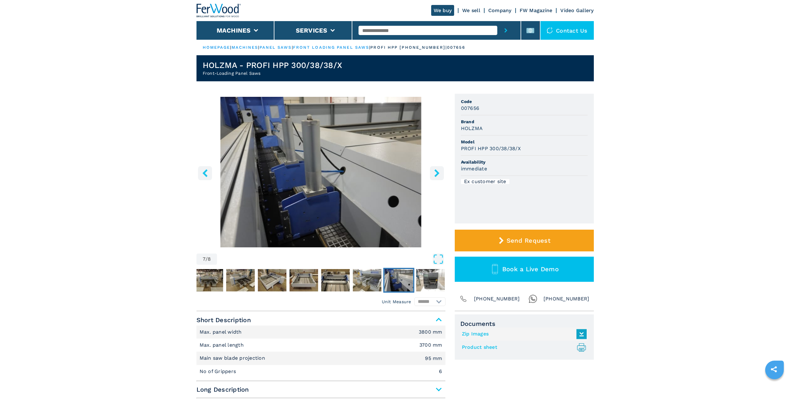
click at [438, 174] on icon "right-button" at bounding box center [436, 173] width 5 height 8
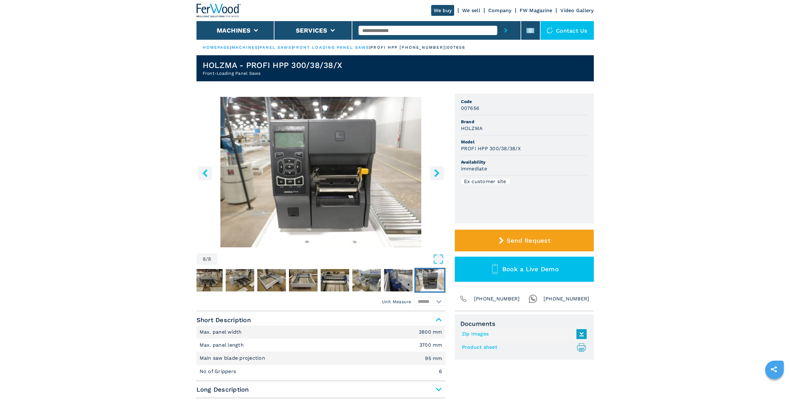
drag, startPoint x: 376, startPoint y: 183, endPoint x: 375, endPoint y: 177, distance: 5.7
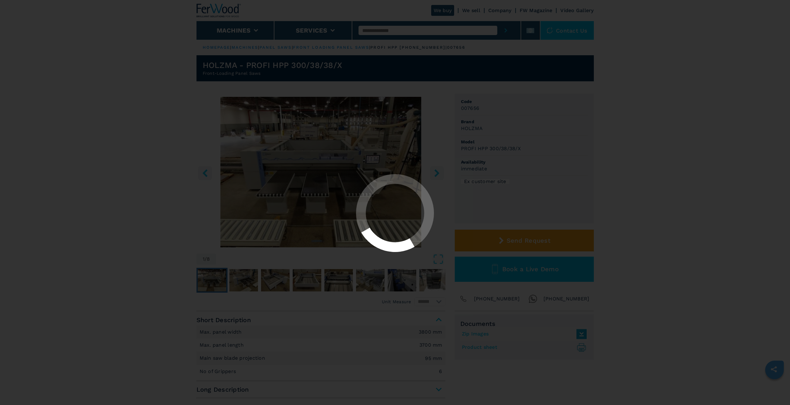
select select "**********"
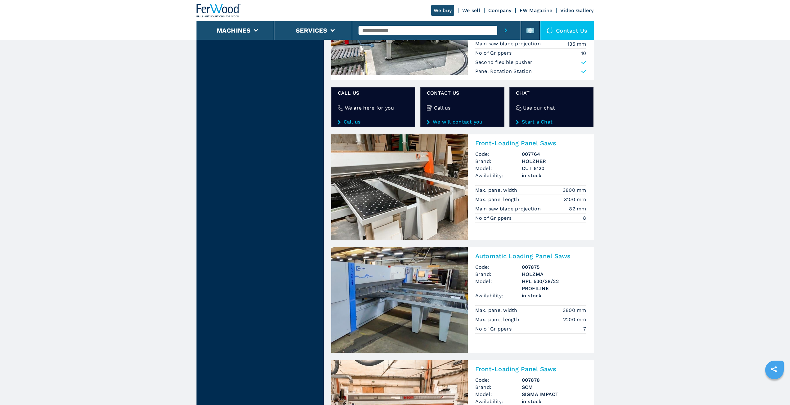
scroll to position [994, 0]
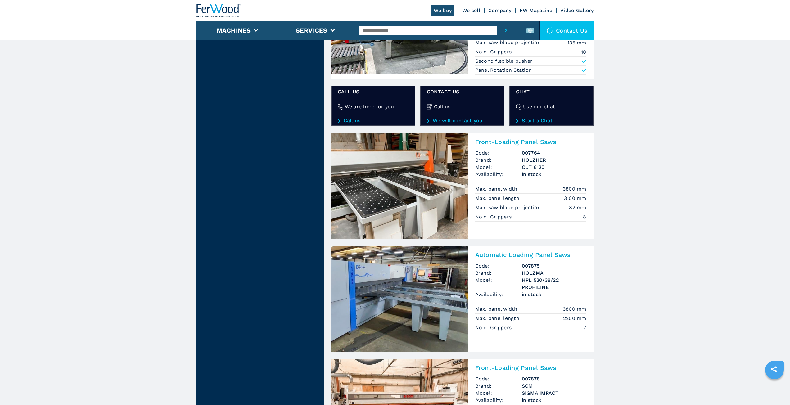
click at [495, 254] on h2 "Automatic Loading Panel Saws" at bounding box center [530, 254] width 111 height 7
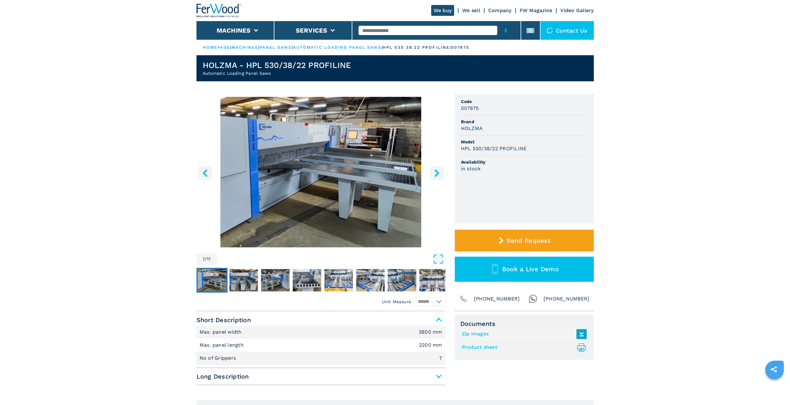
click at [439, 171] on icon "right-button" at bounding box center [437, 173] width 8 height 8
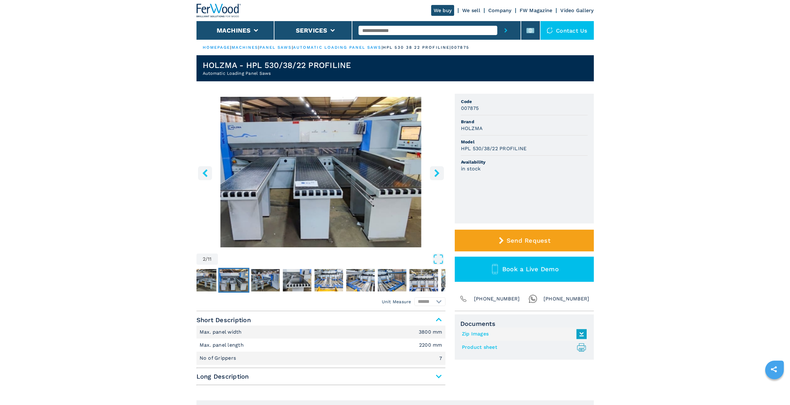
click at [439, 171] on icon "right-button" at bounding box center [437, 173] width 8 height 8
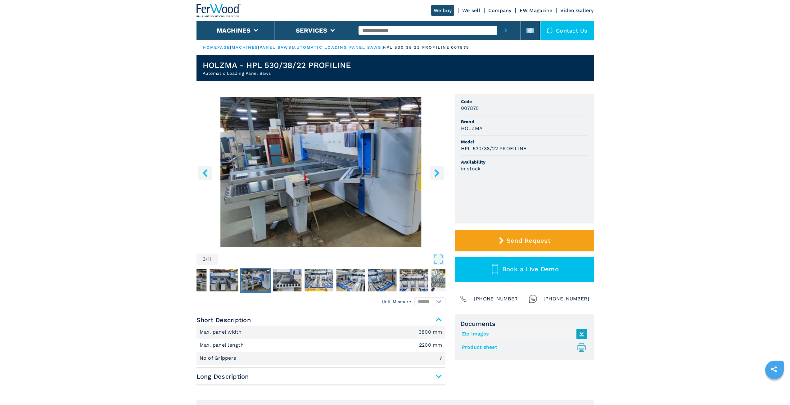
click at [439, 171] on icon "right-button" at bounding box center [437, 173] width 8 height 8
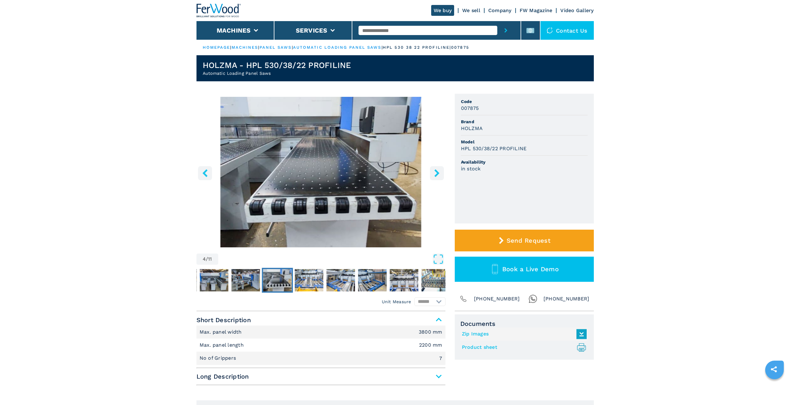
click at [439, 171] on icon "right-button" at bounding box center [437, 173] width 8 height 8
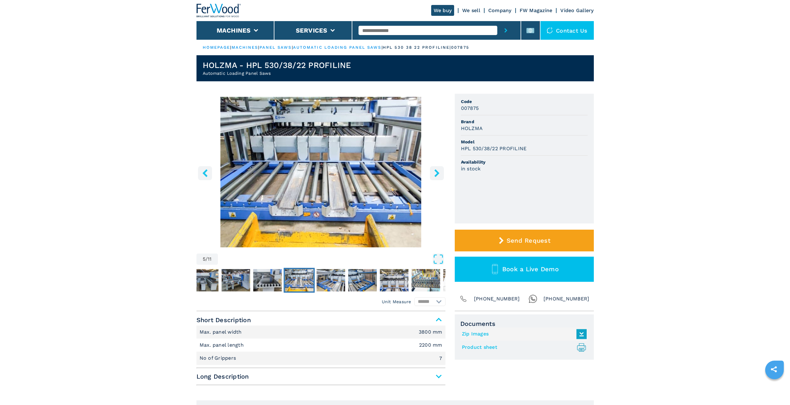
click at [439, 171] on icon "right-button" at bounding box center [437, 173] width 8 height 8
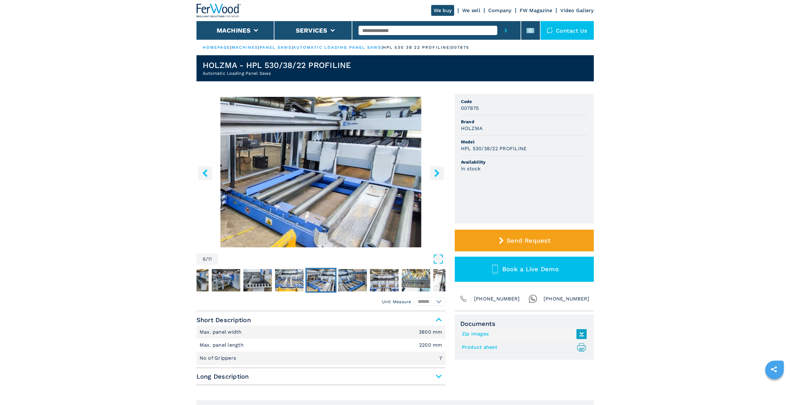
click at [439, 171] on icon "right-button" at bounding box center [437, 173] width 8 height 8
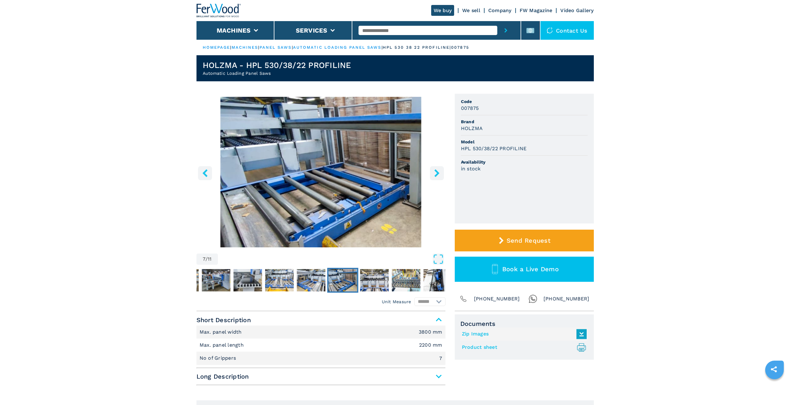
click at [439, 171] on icon "right-button" at bounding box center [437, 173] width 8 height 8
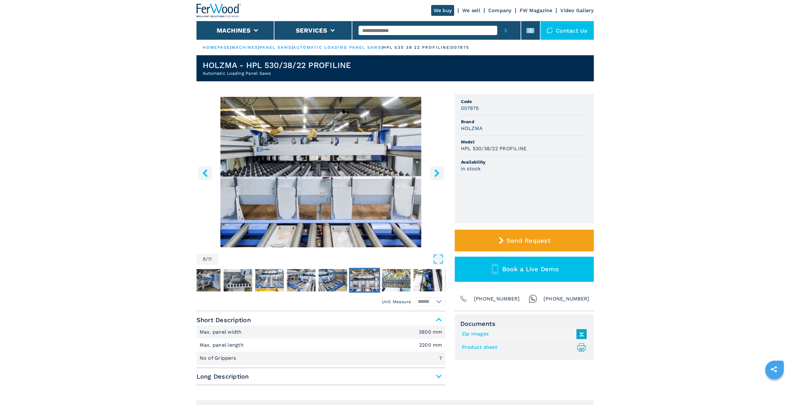
click at [439, 171] on icon "right-button" at bounding box center [437, 173] width 8 height 8
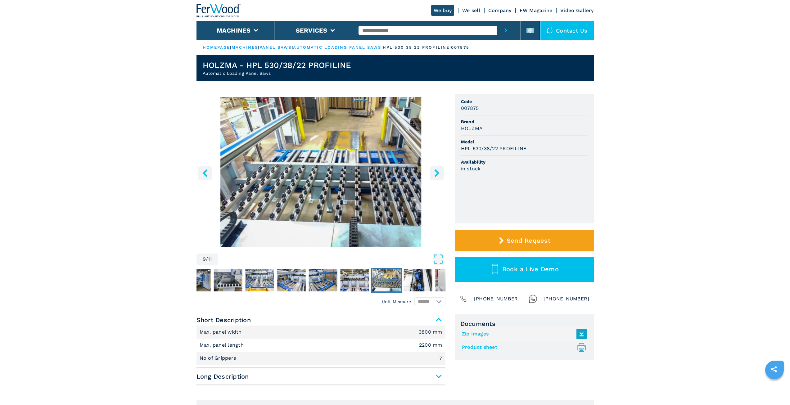
click at [439, 171] on icon "right-button" at bounding box center [437, 173] width 8 height 8
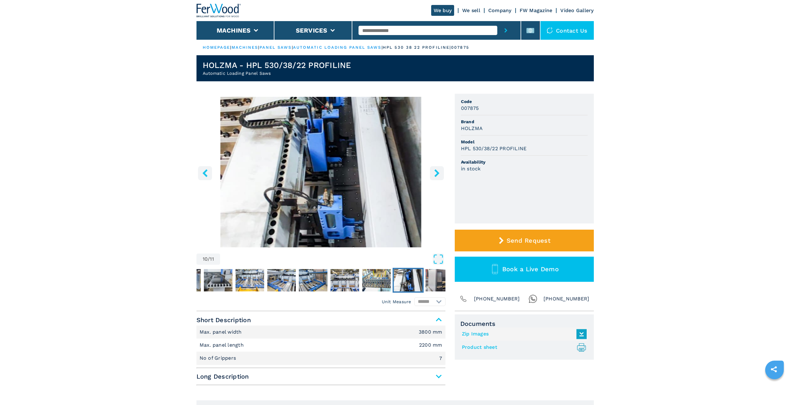
click at [439, 171] on icon "right-button" at bounding box center [437, 173] width 8 height 8
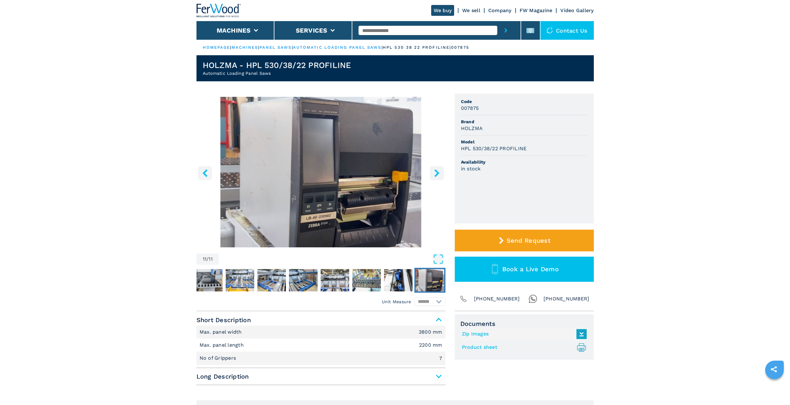
click at [439, 171] on icon "right-button" at bounding box center [437, 173] width 8 height 8
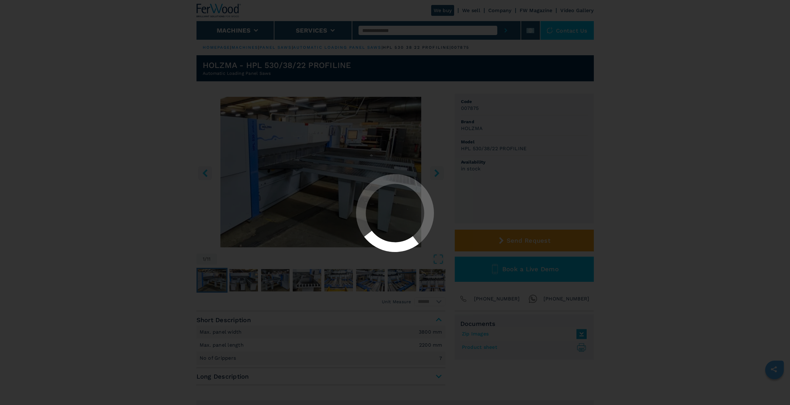
select select "**********"
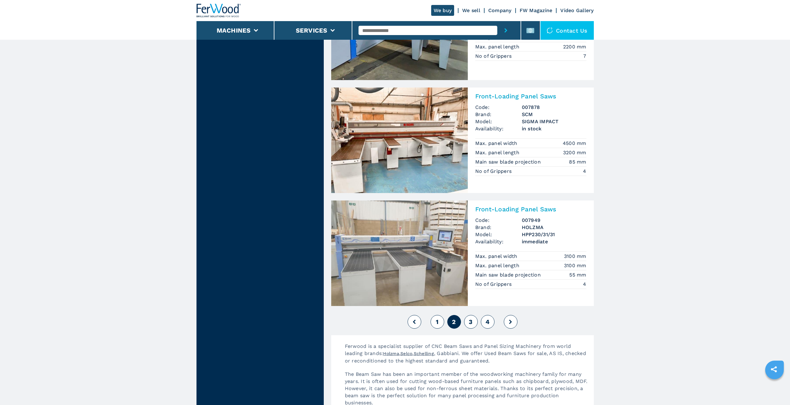
scroll to position [1304, 0]
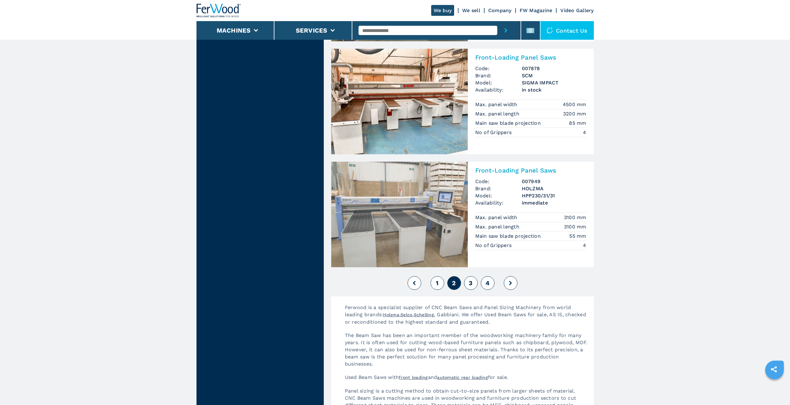
click at [388, 217] on img at bounding box center [399, 215] width 137 height 106
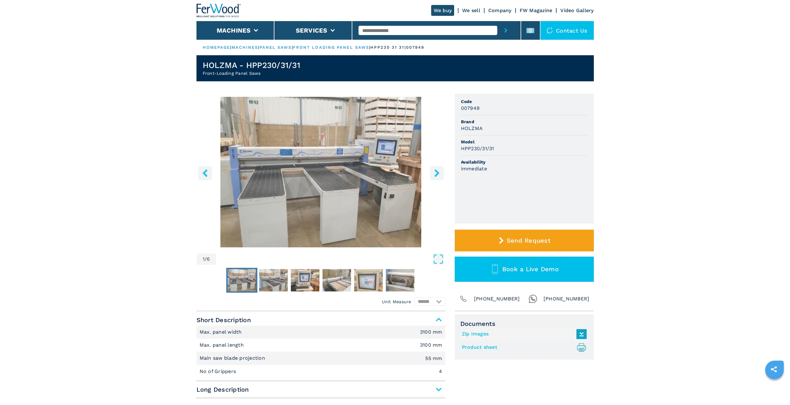
click at [434, 174] on icon "right-button" at bounding box center [437, 173] width 8 height 8
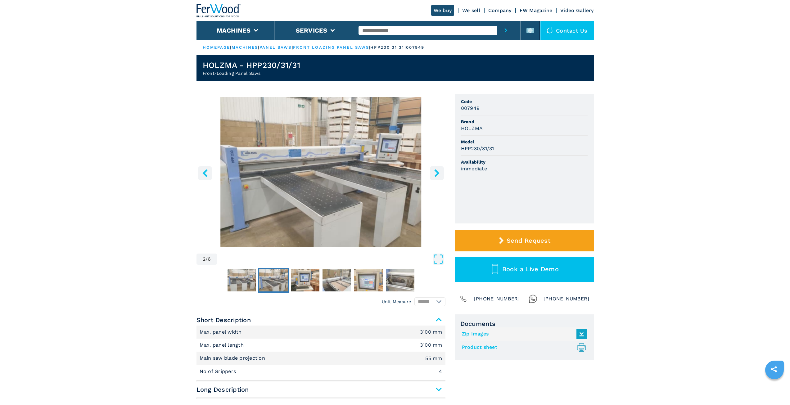
click at [434, 174] on icon "right-button" at bounding box center [437, 173] width 8 height 8
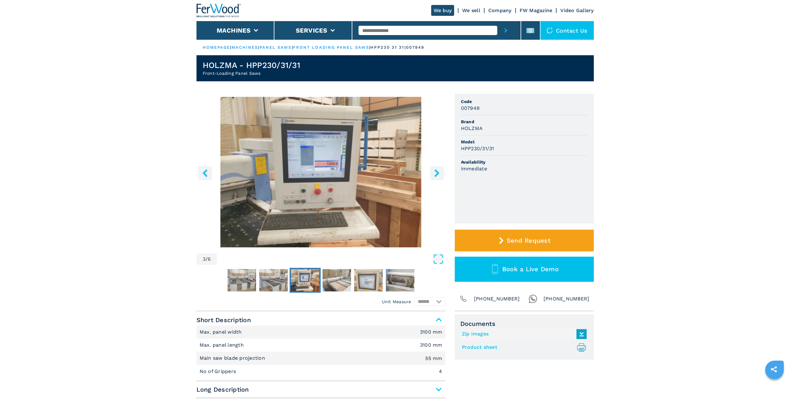
click at [434, 174] on icon "right-button" at bounding box center [437, 173] width 8 height 8
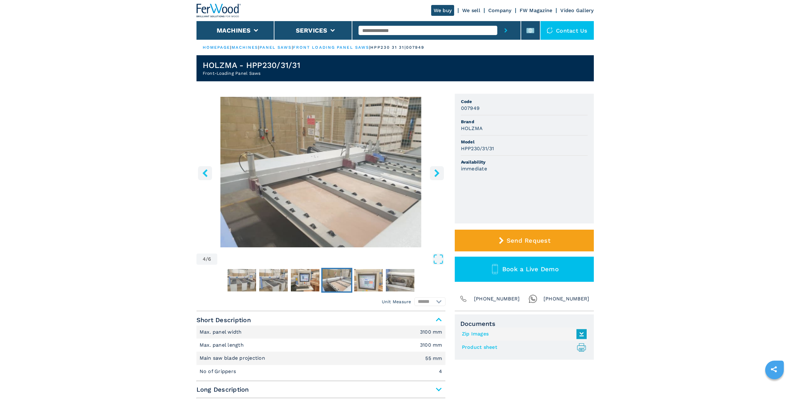
click at [434, 174] on icon "right-button" at bounding box center [437, 173] width 8 height 8
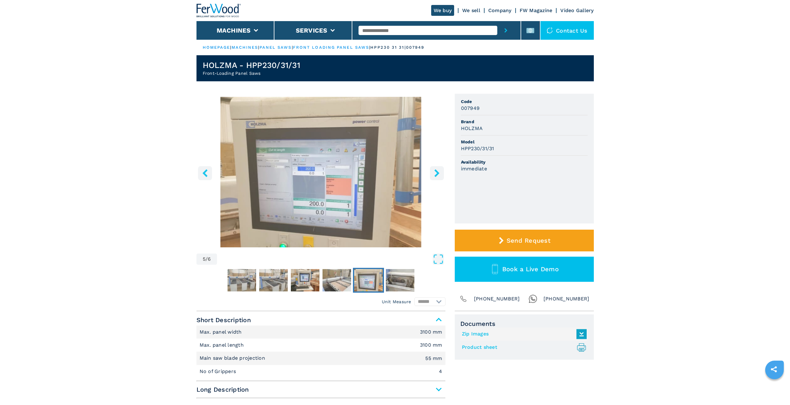
click at [434, 174] on icon "right-button" at bounding box center [437, 173] width 8 height 8
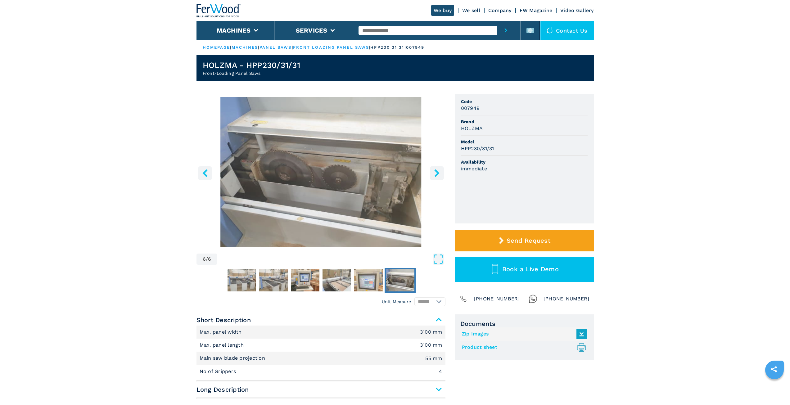
click at [434, 174] on icon "right-button" at bounding box center [437, 173] width 8 height 8
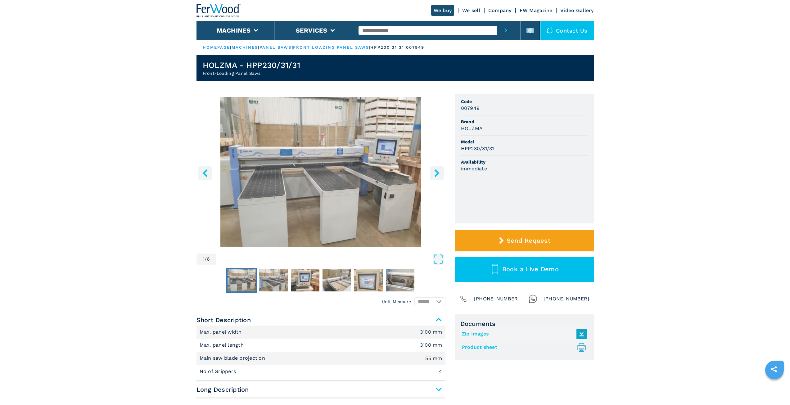
click at [434, 174] on icon "right-button" at bounding box center [437, 173] width 8 height 8
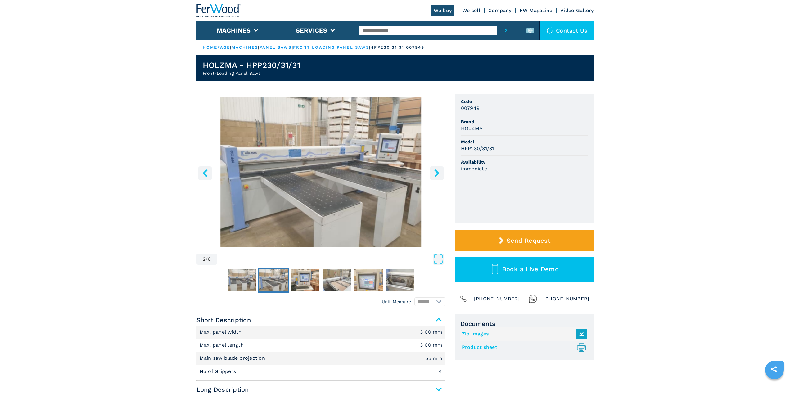
click at [434, 174] on icon "right-button" at bounding box center [437, 173] width 8 height 8
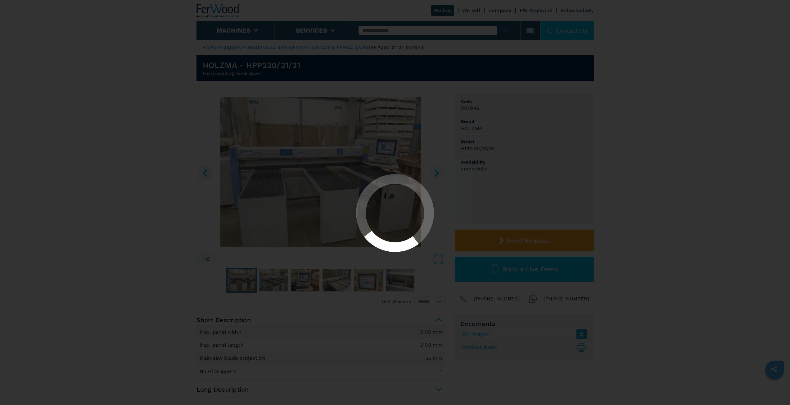
select select "**********"
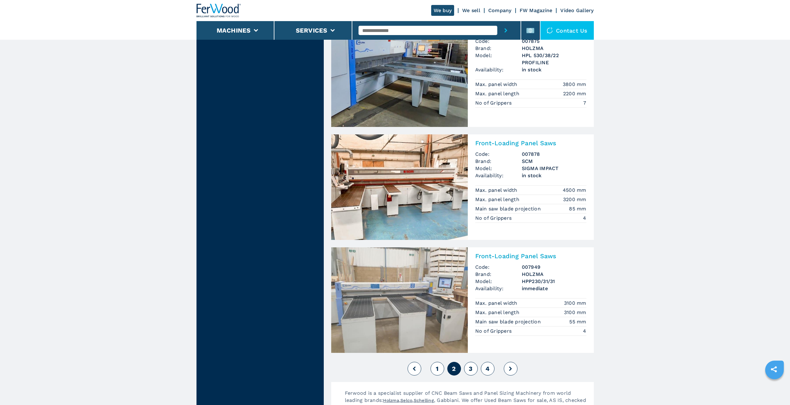
scroll to position [1335, 0]
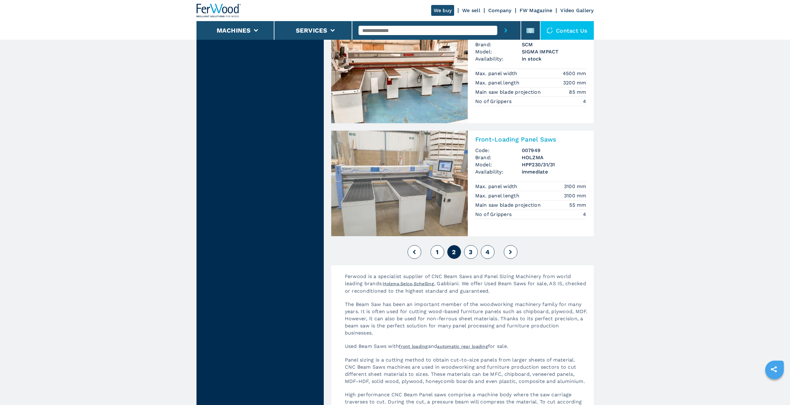
click at [468, 255] on button "3" at bounding box center [471, 252] width 14 height 14
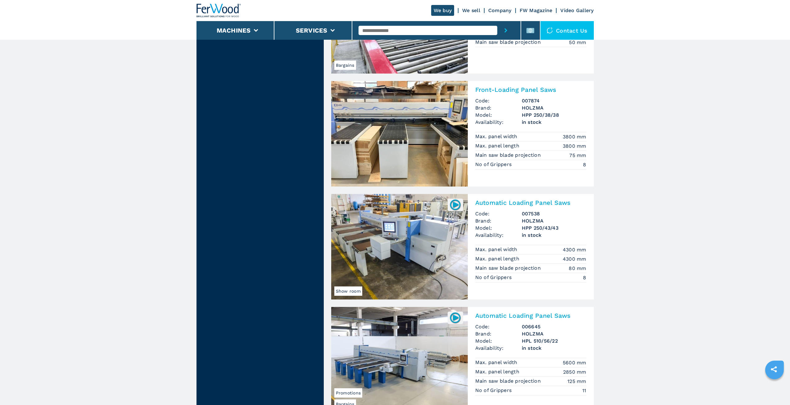
scroll to position [621, 0]
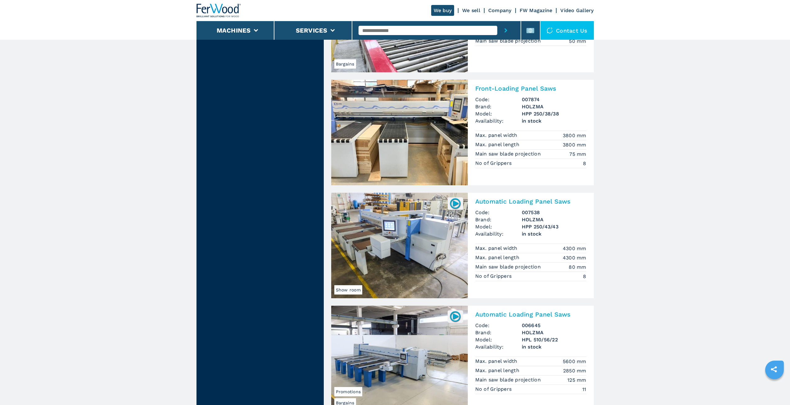
click at [413, 236] on img at bounding box center [399, 246] width 137 height 106
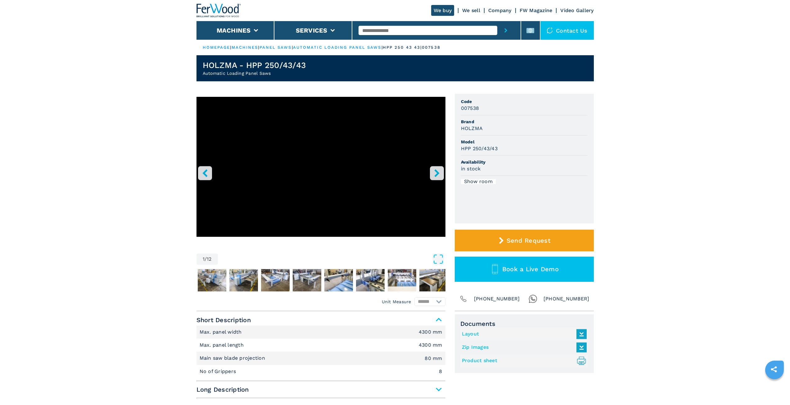
drag, startPoint x: 156, startPoint y: 161, endPoint x: 155, endPoint y: 158, distance: 3.2
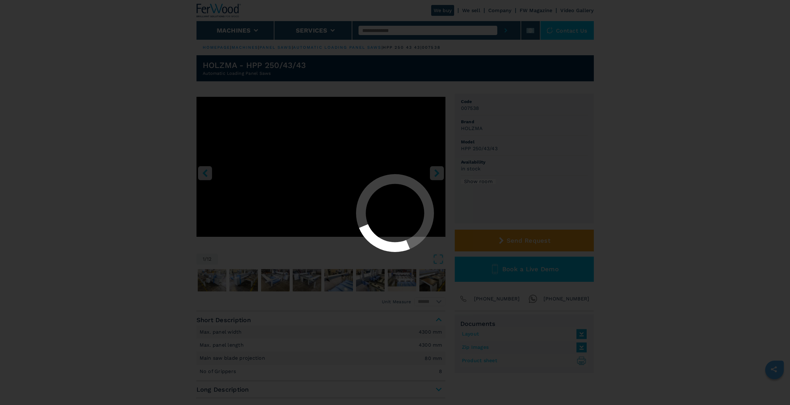
select select "**********"
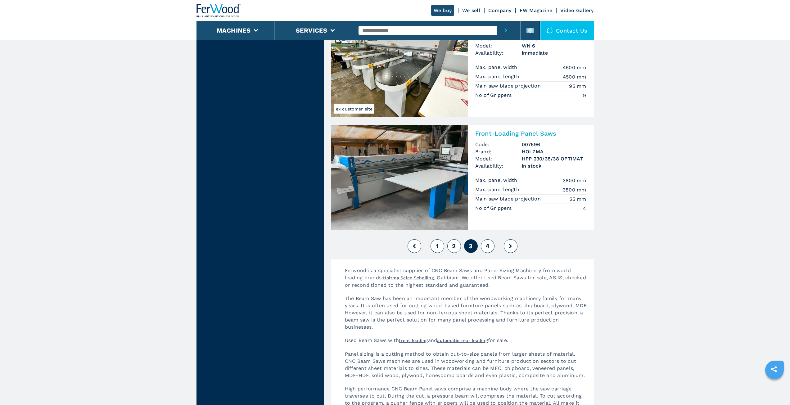
scroll to position [1304, 0]
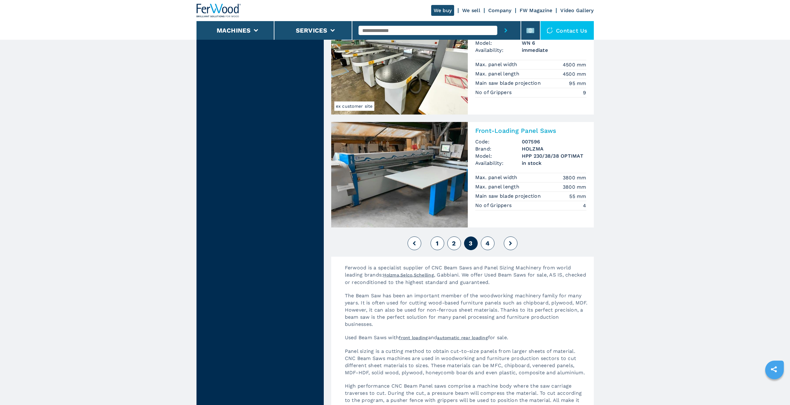
click at [485, 243] on button "4" at bounding box center [488, 244] width 14 height 14
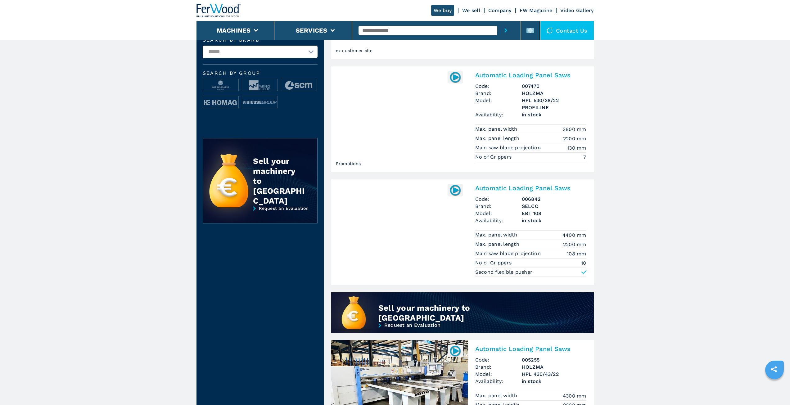
scroll to position [342, 0]
